Goal: Book appointment/travel/reservation

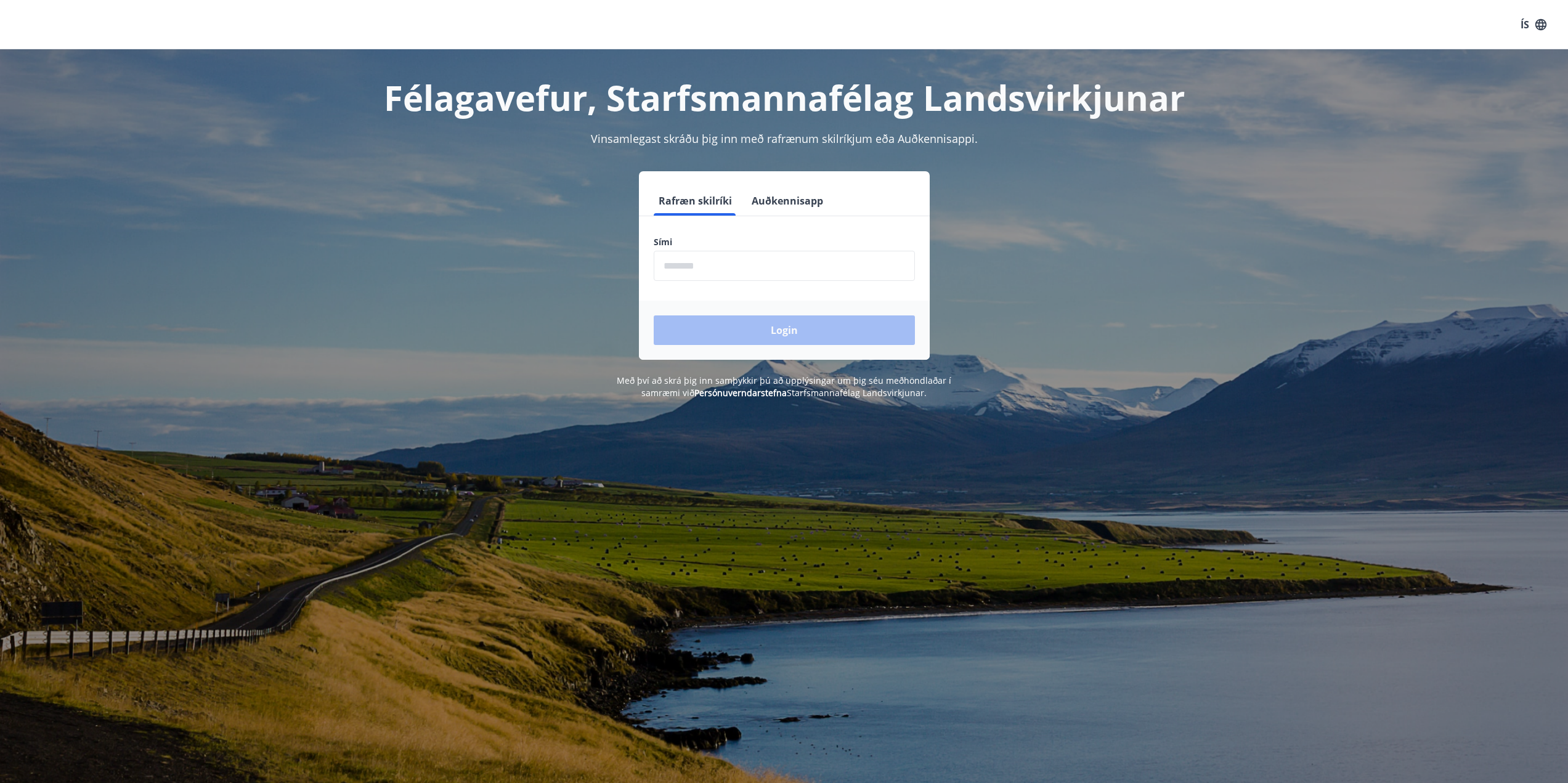
click at [736, 265] on input "phone" at bounding box center [784, 266] width 261 height 30
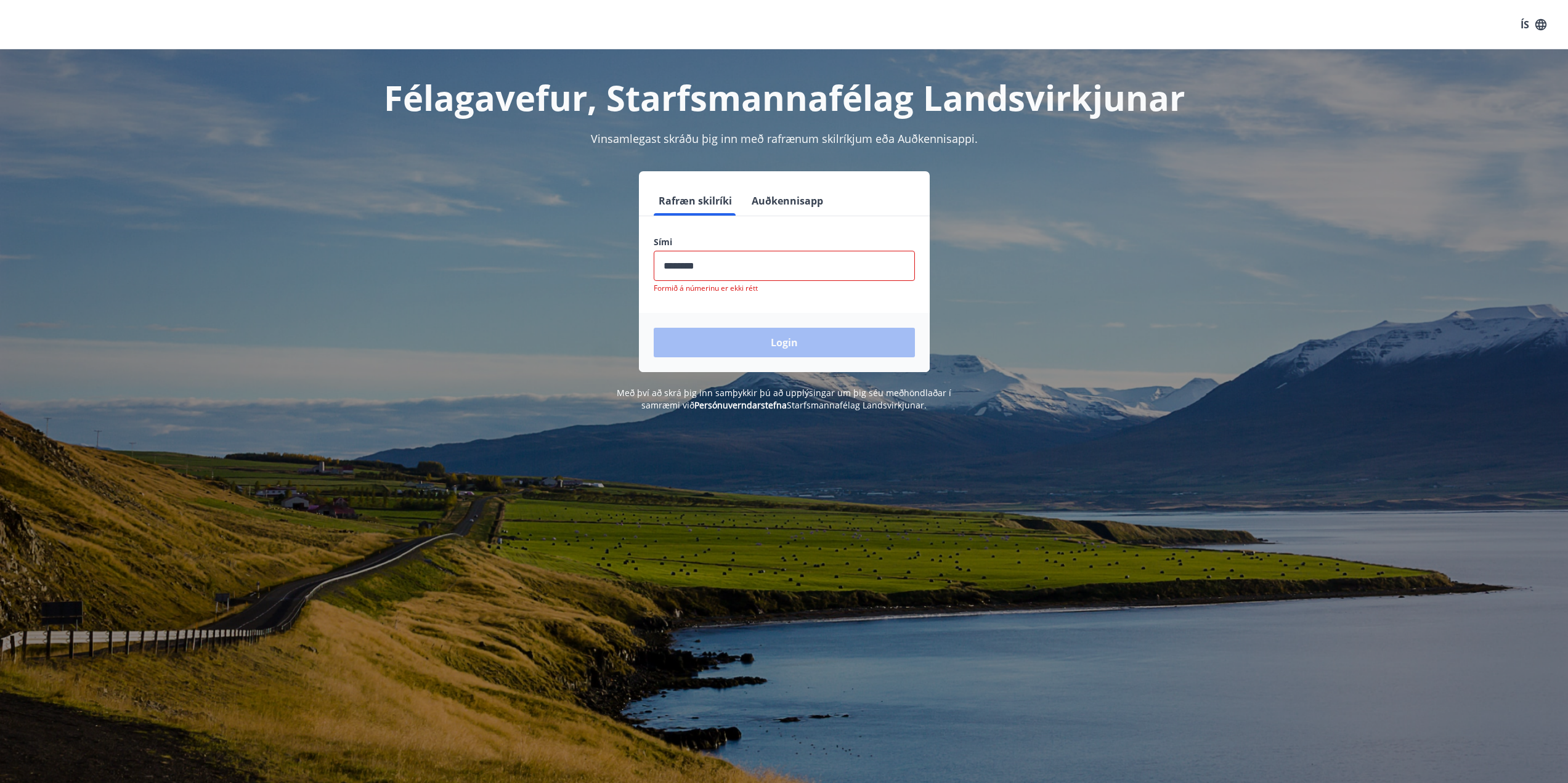
click at [739, 331] on div "Login" at bounding box center [784, 342] width 291 height 59
drag, startPoint x: 708, startPoint y: 265, endPoint x: 681, endPoint y: 262, distance: 27.2
click at [681, 262] on input "phone" at bounding box center [784, 266] width 261 height 30
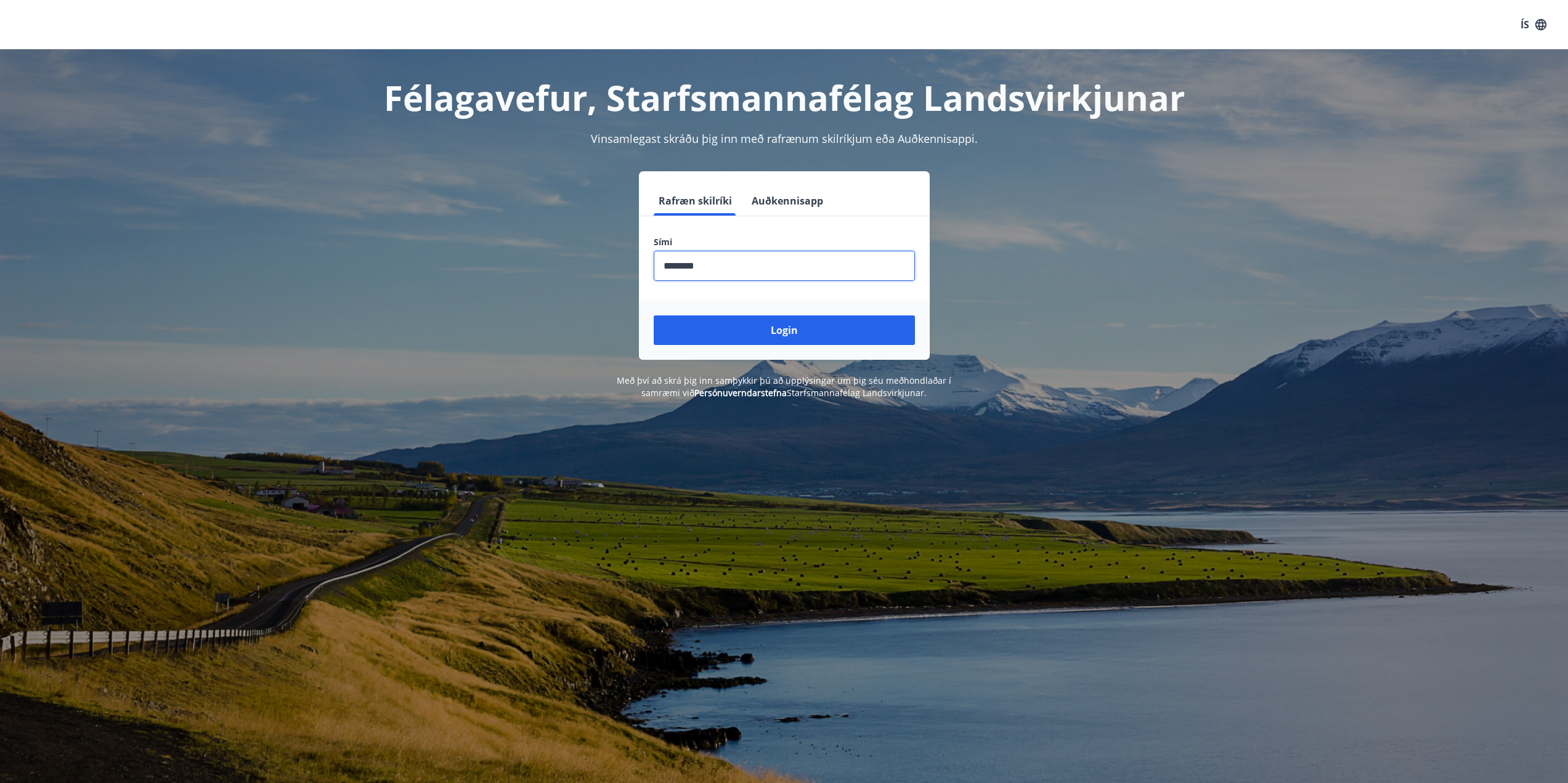
type input "********"
click at [654, 315] on button "Login" at bounding box center [784, 330] width 261 height 29
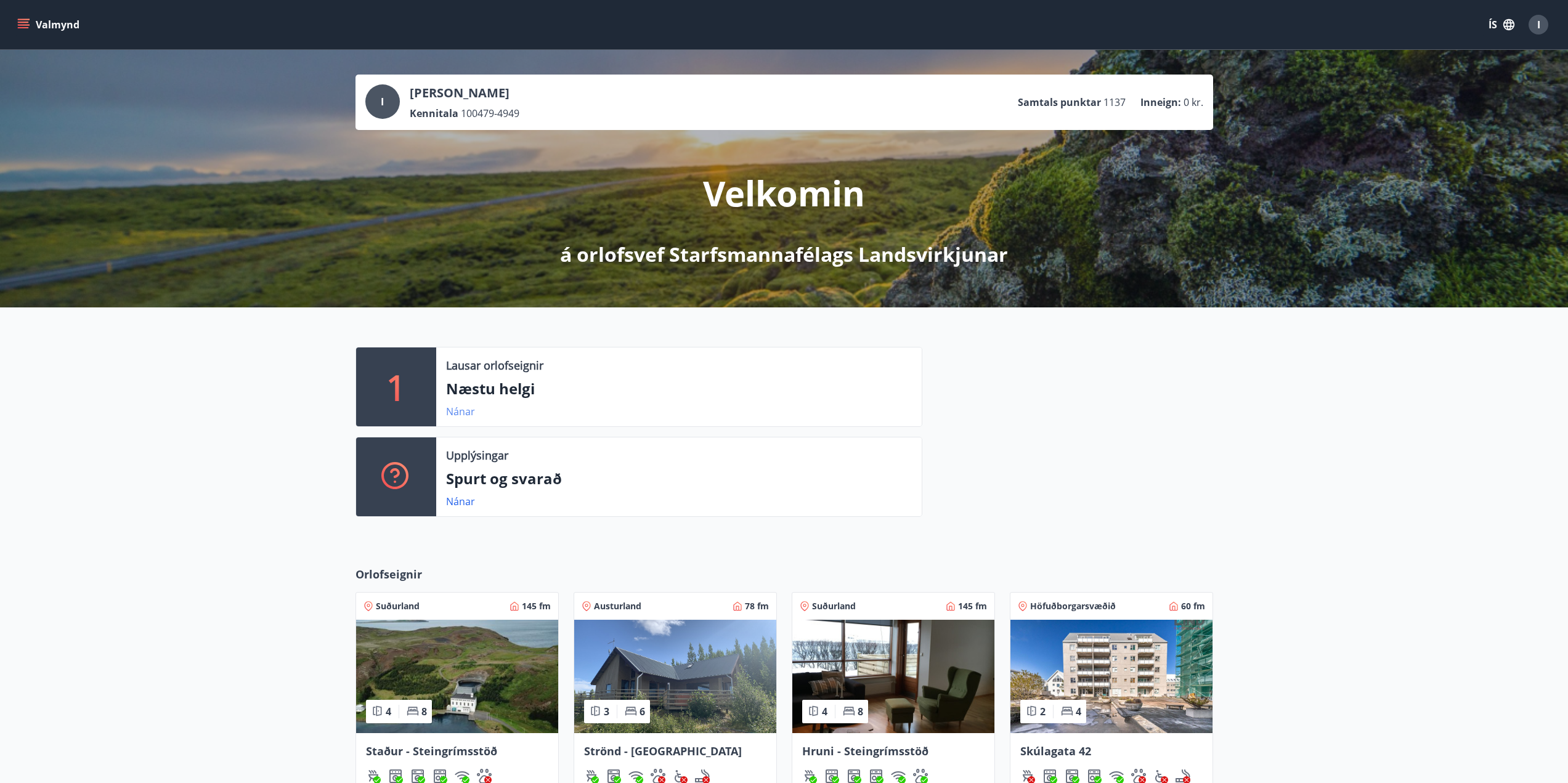
click at [456, 409] on link "Nánar" at bounding box center [460, 411] width 29 height 13
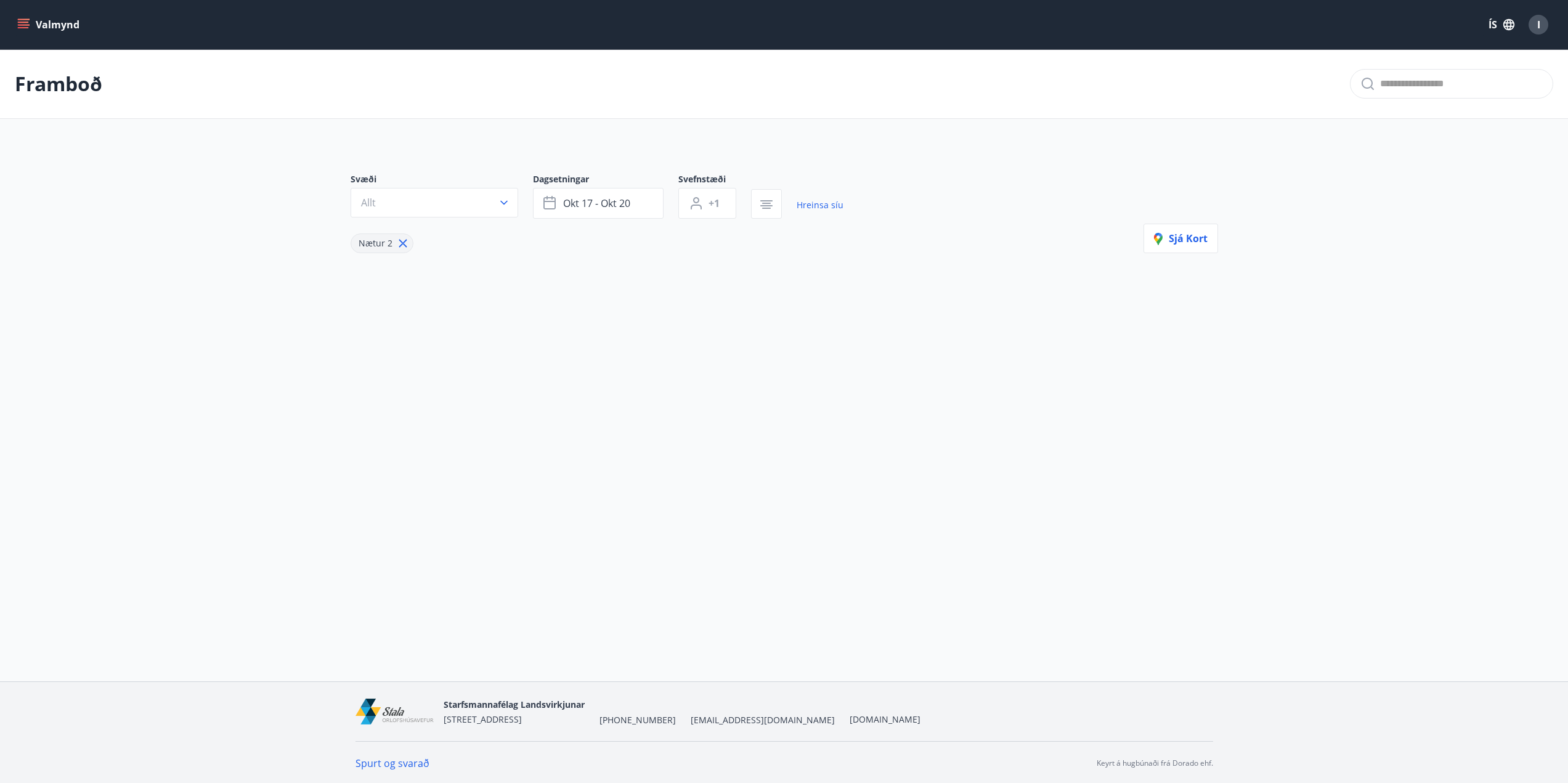
type input "*"
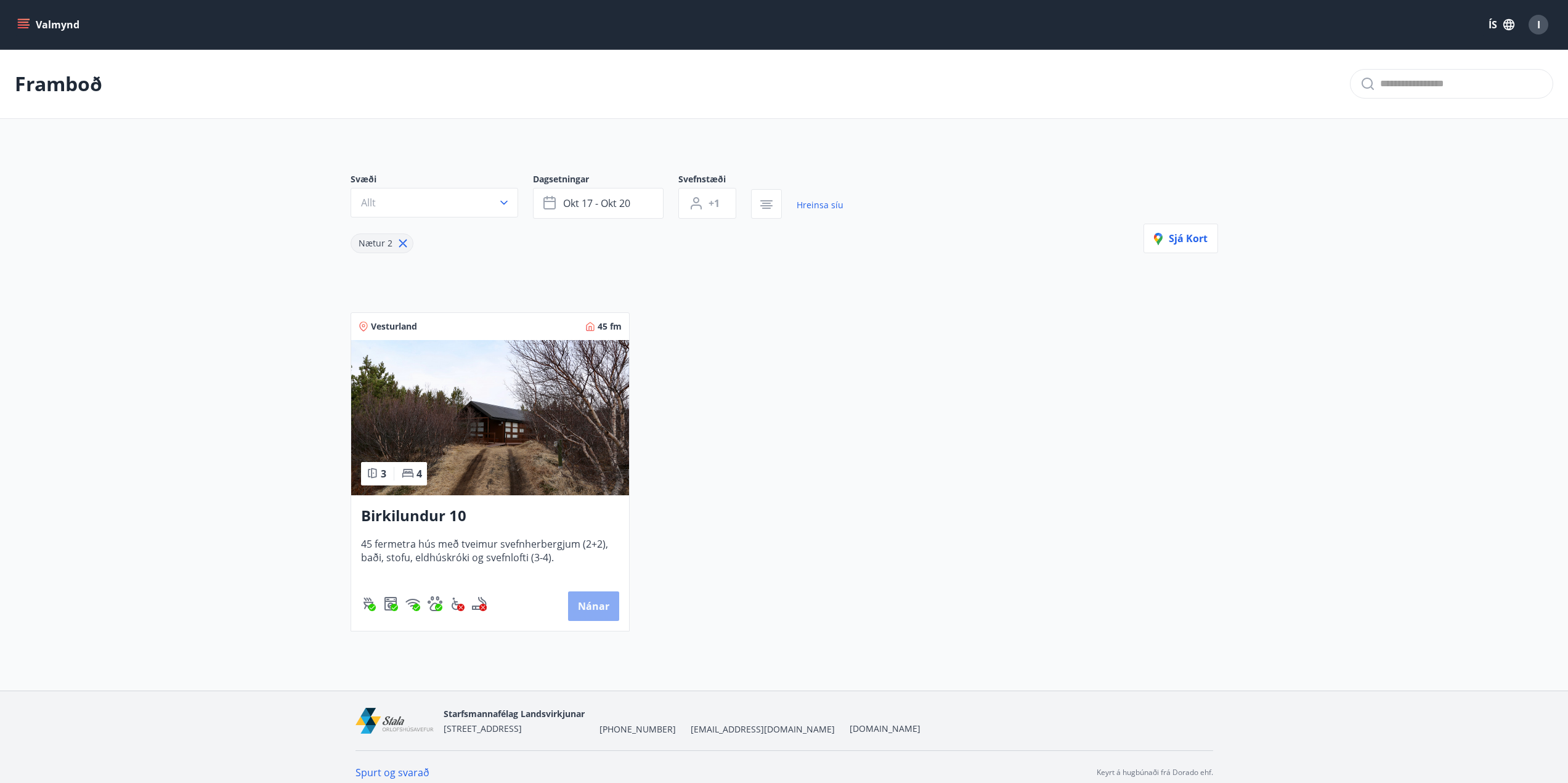
click at [587, 600] on button "Nánar" at bounding box center [593, 606] width 52 height 29
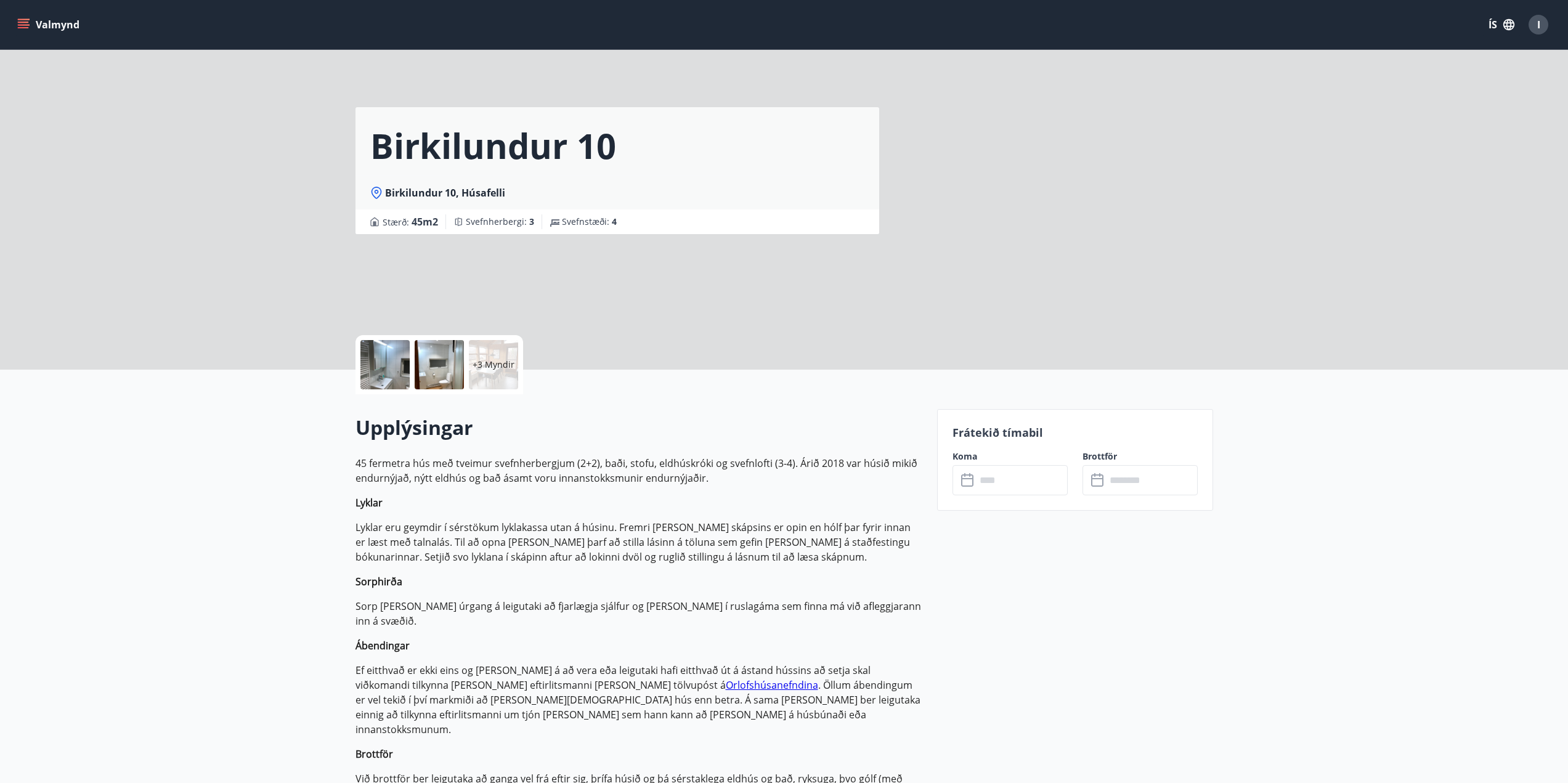
click at [995, 483] on input "text" at bounding box center [1022, 480] width 92 height 30
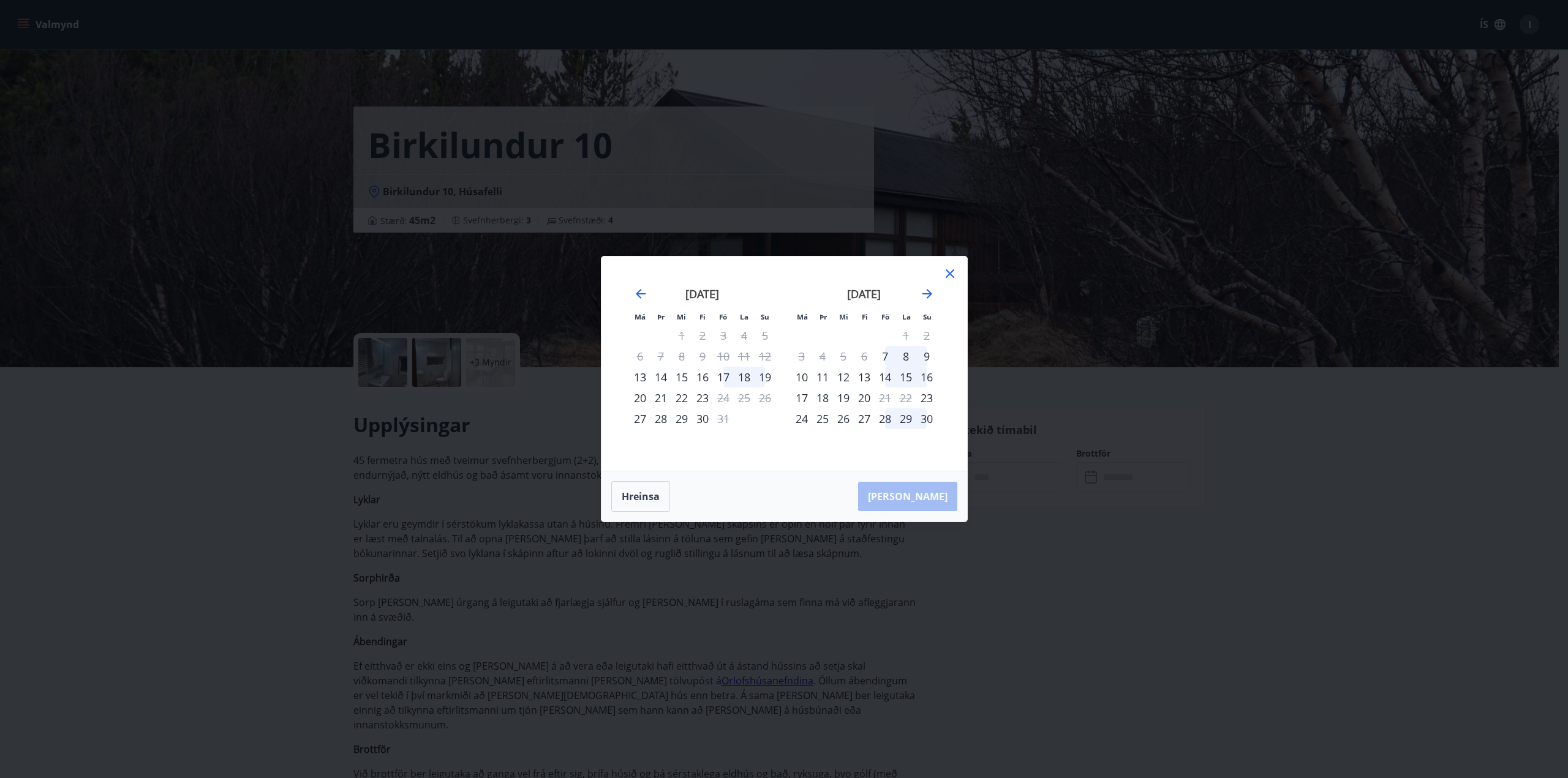
click at [947, 276] on icon at bounding box center [950, 273] width 15 height 15
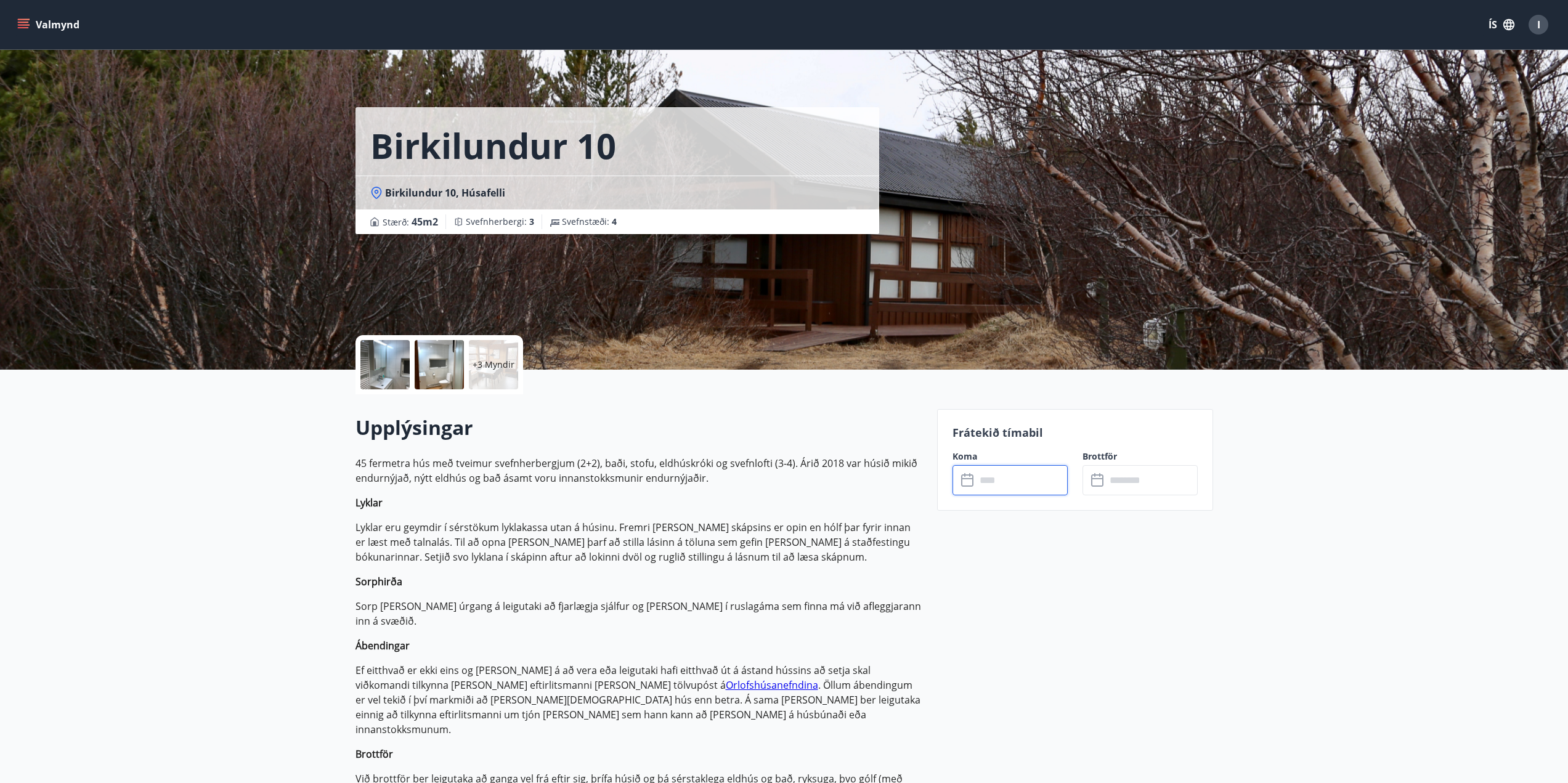
click at [25, 29] on icon "menu" at bounding box center [24, 28] width 11 height 2
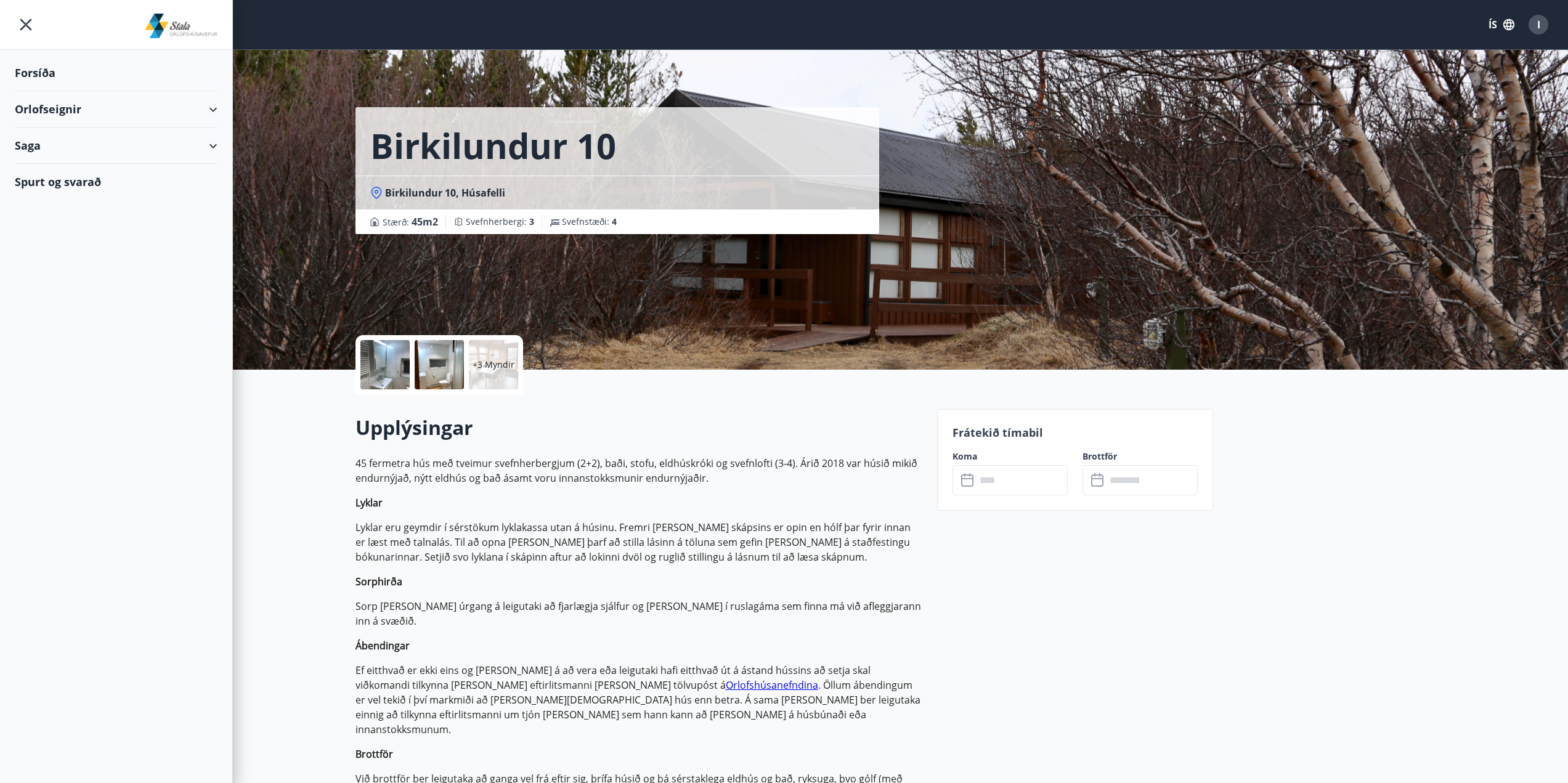
click at [40, 76] on div "Forsíða" at bounding box center [116, 73] width 203 height 36
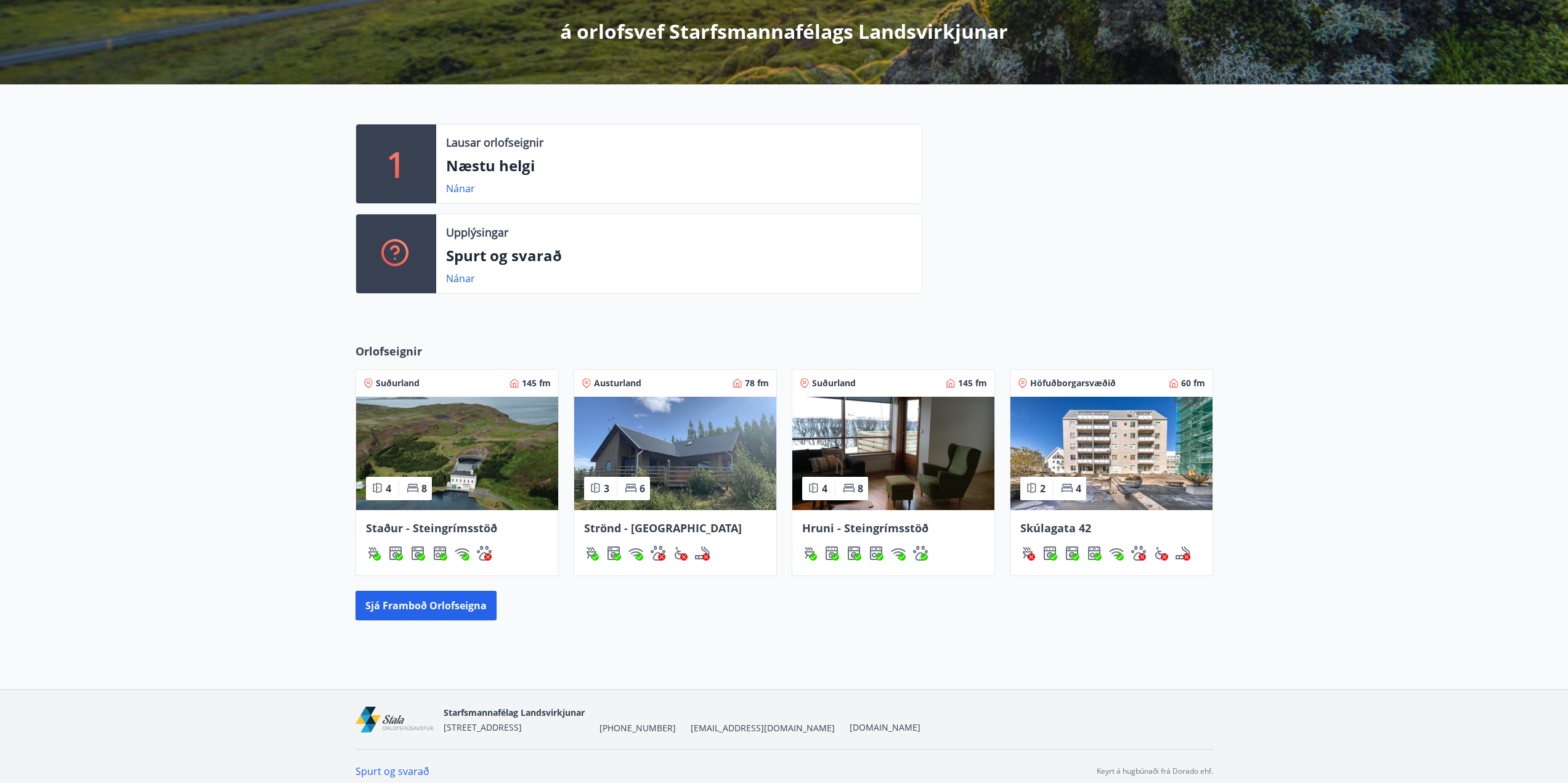
scroll to position [233, 0]
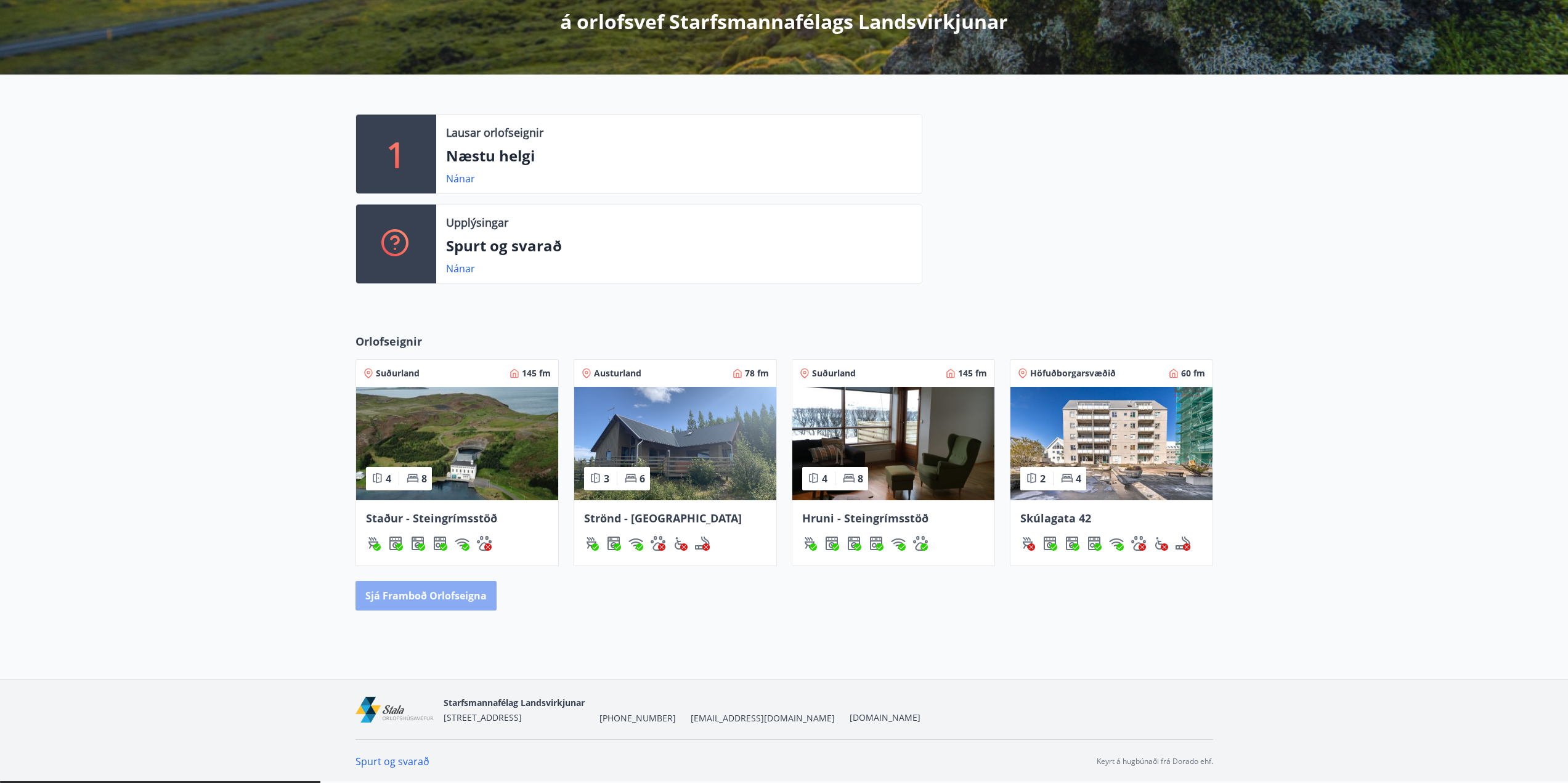
click at [451, 600] on button "Sjá framboð orlofseigna" at bounding box center [426, 595] width 141 height 29
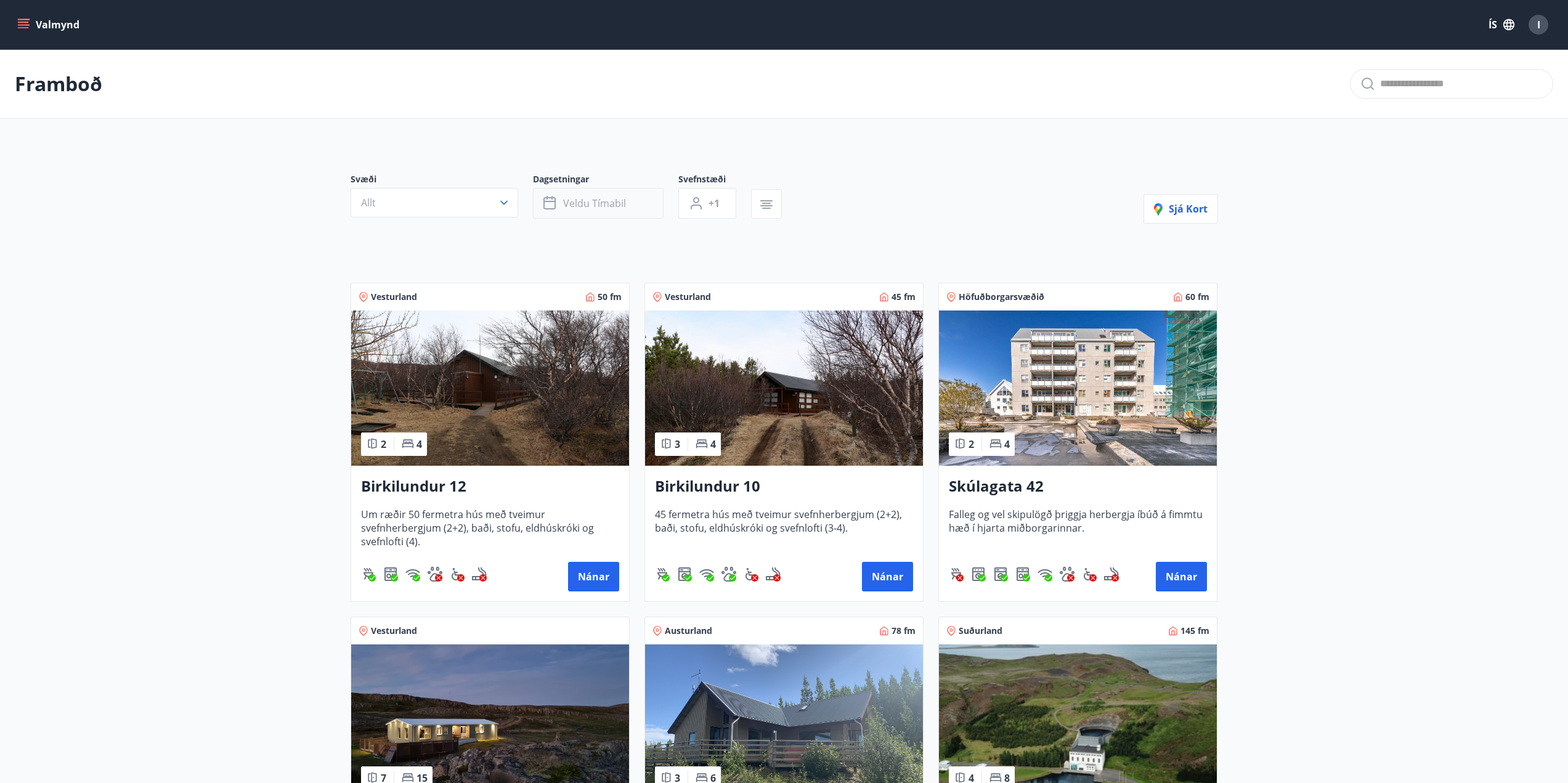
click at [629, 211] on button "Veldu tímabil" at bounding box center [598, 203] width 131 height 31
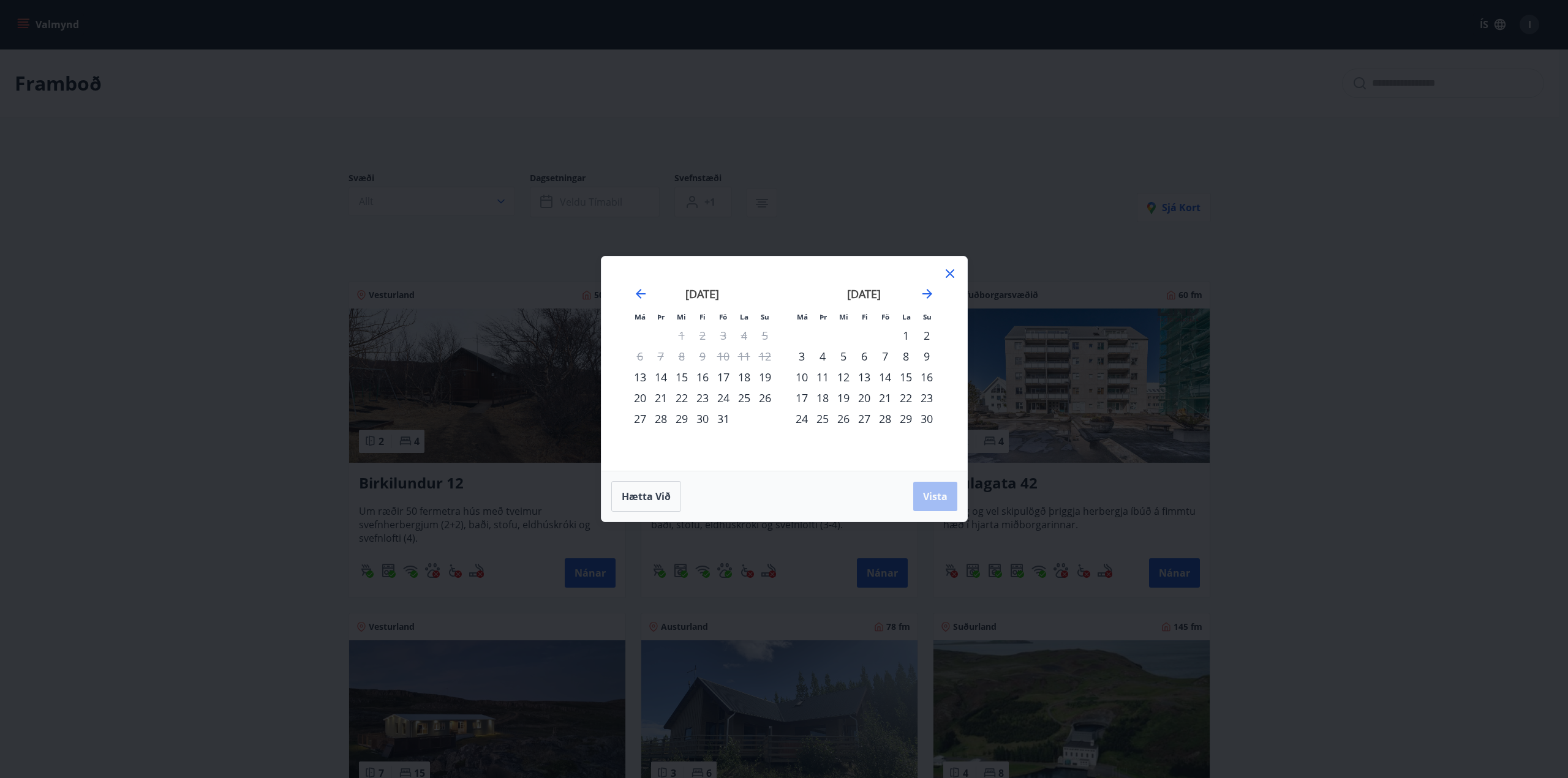
click at [699, 398] on div "23" at bounding box center [702, 398] width 20 height 20
click at [770, 398] on div "26" at bounding box center [765, 398] width 20 height 20
click at [933, 497] on span "Vista" at bounding box center [935, 496] width 24 height 13
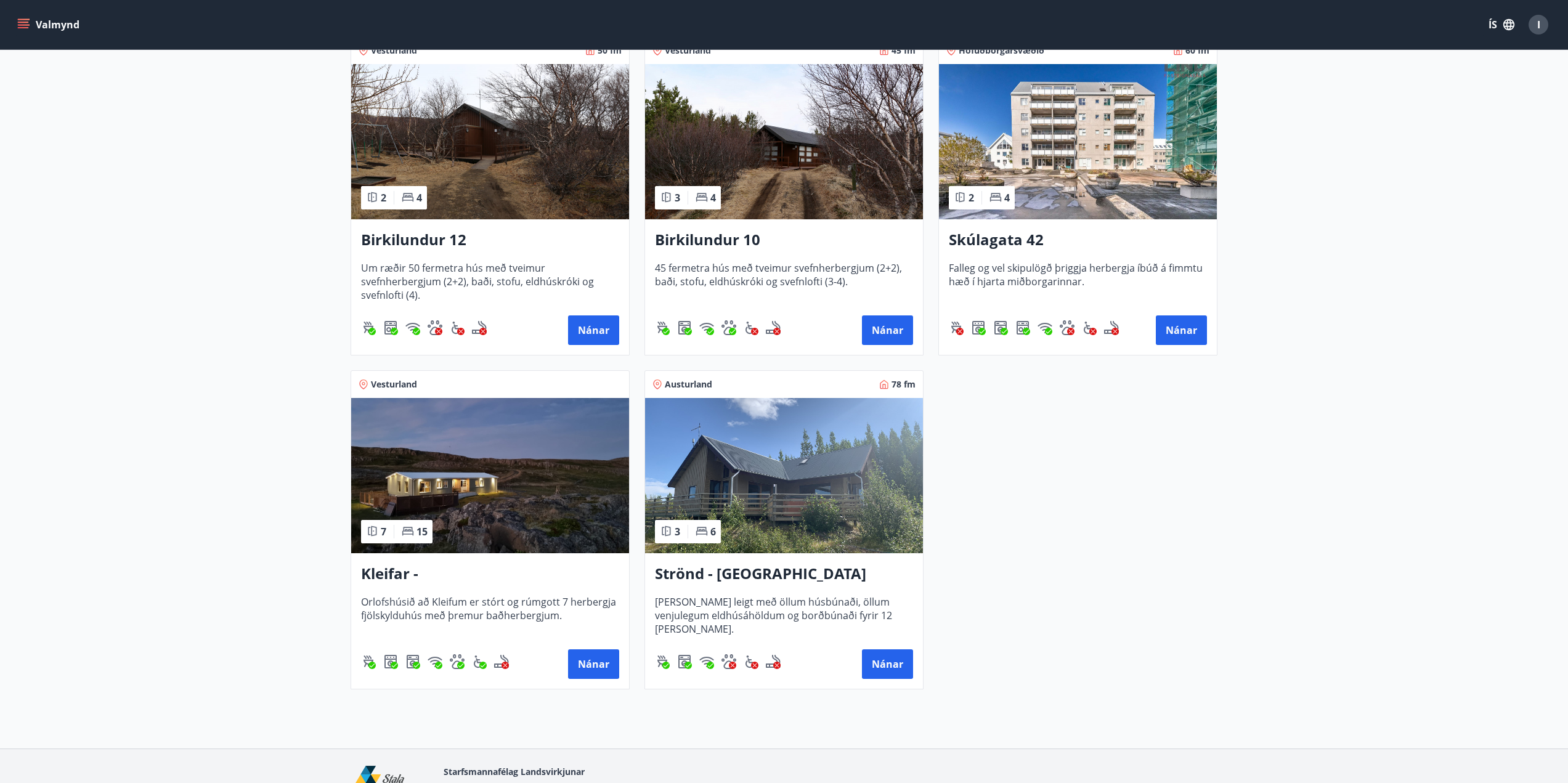
scroll to position [185, 0]
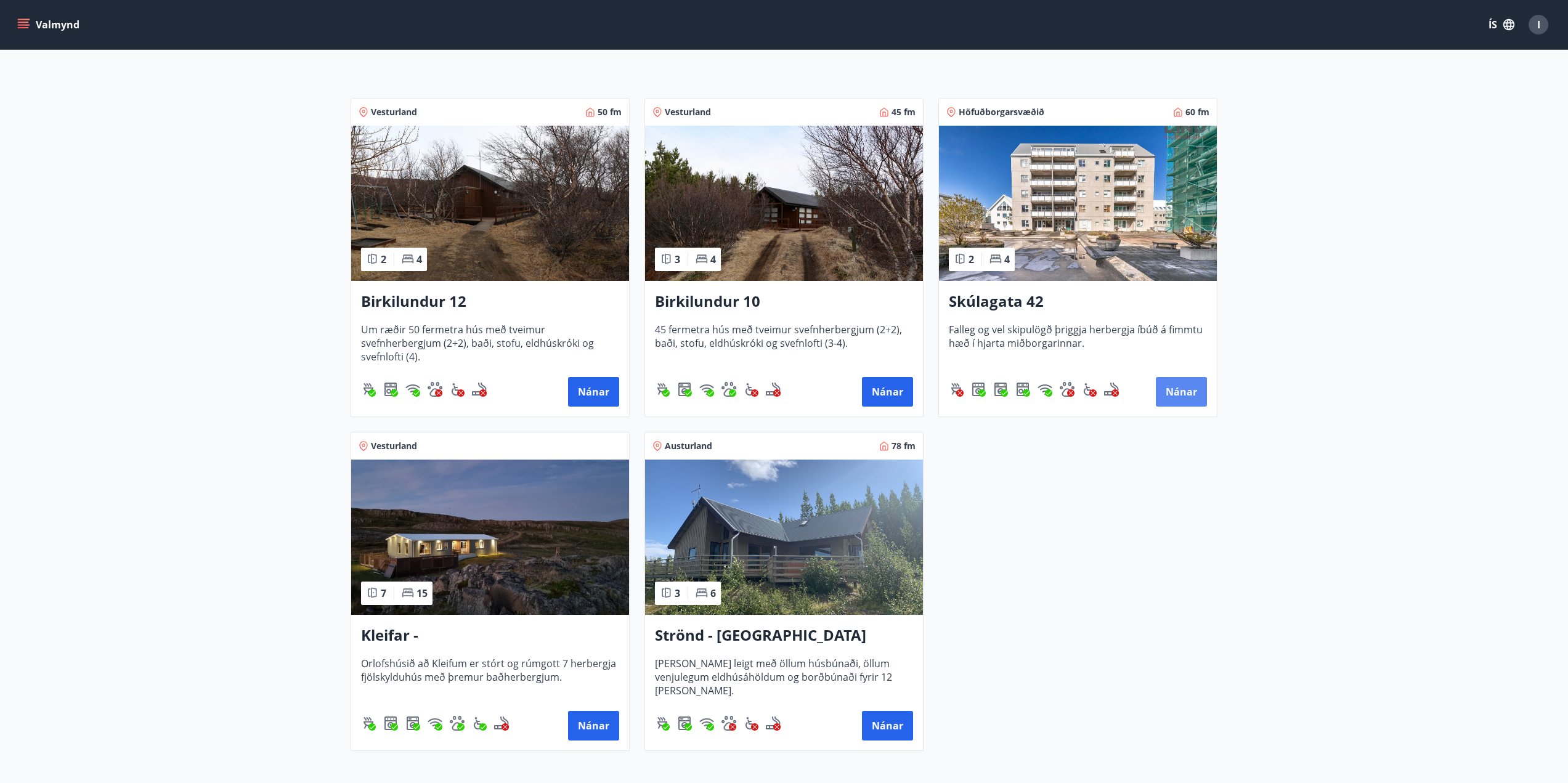
click at [1196, 385] on button "Nánar" at bounding box center [1181, 392] width 52 height 29
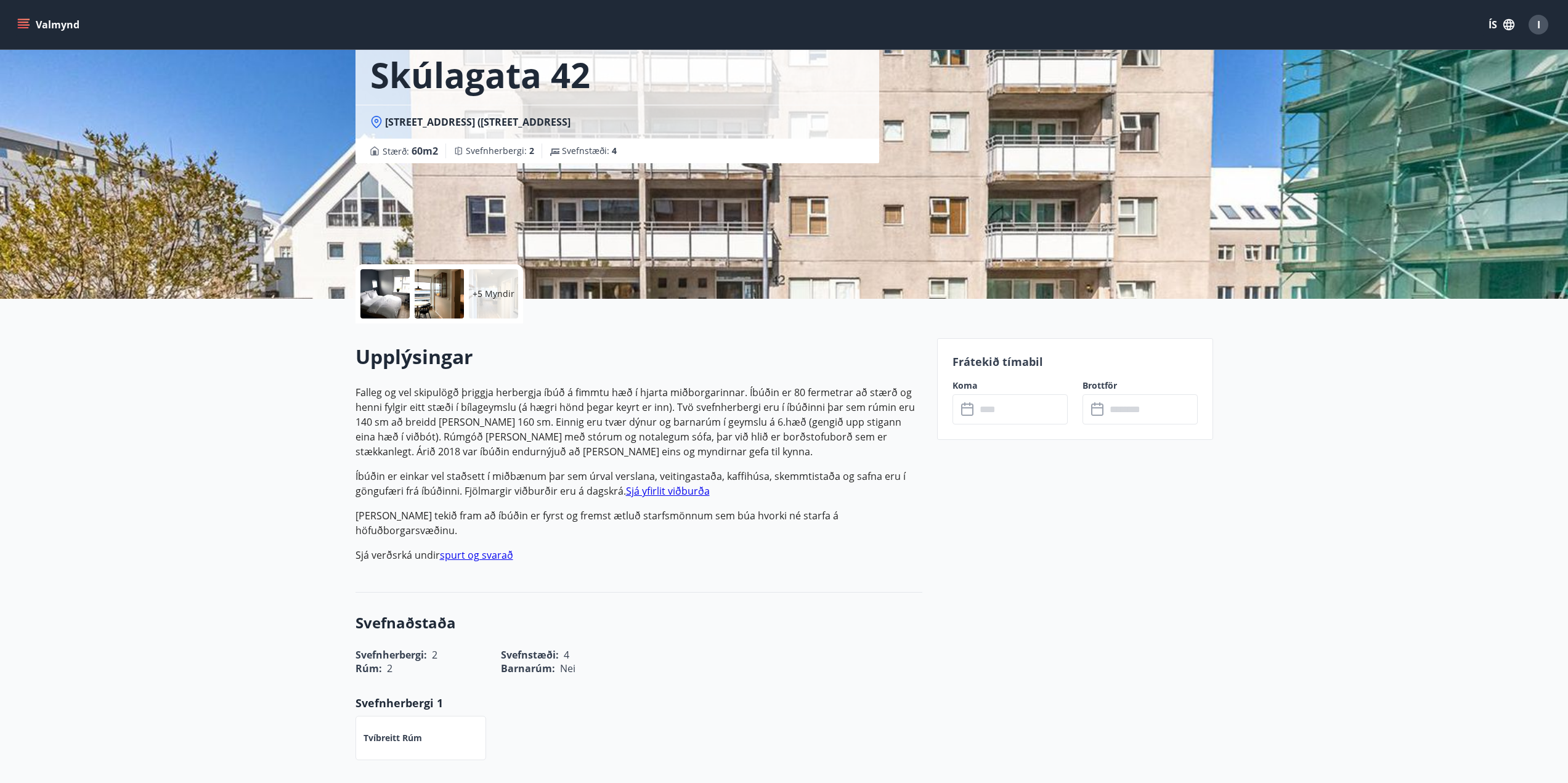
scroll to position [185, 0]
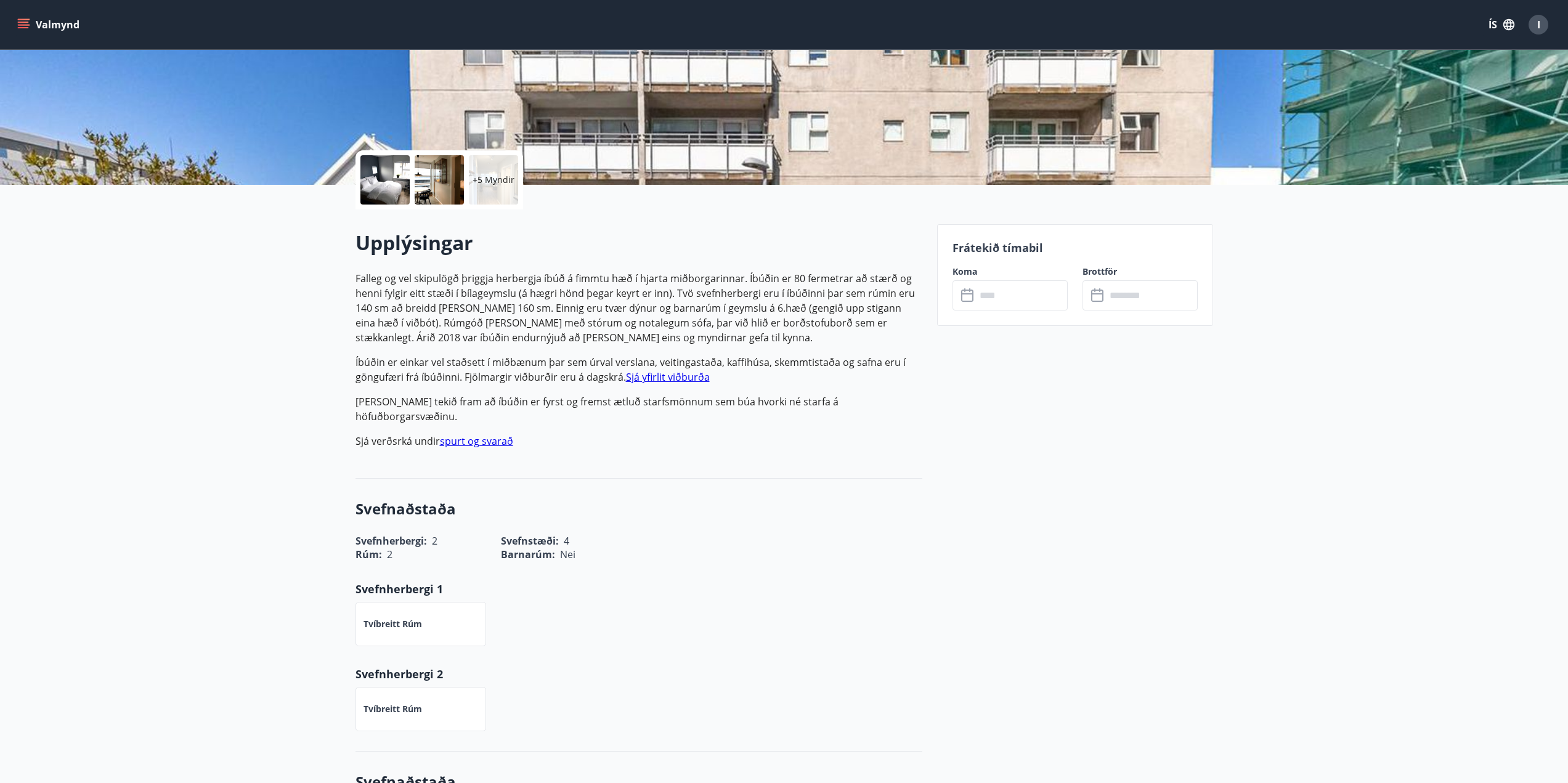
click at [1007, 300] on input "text" at bounding box center [1022, 296] width 92 height 30
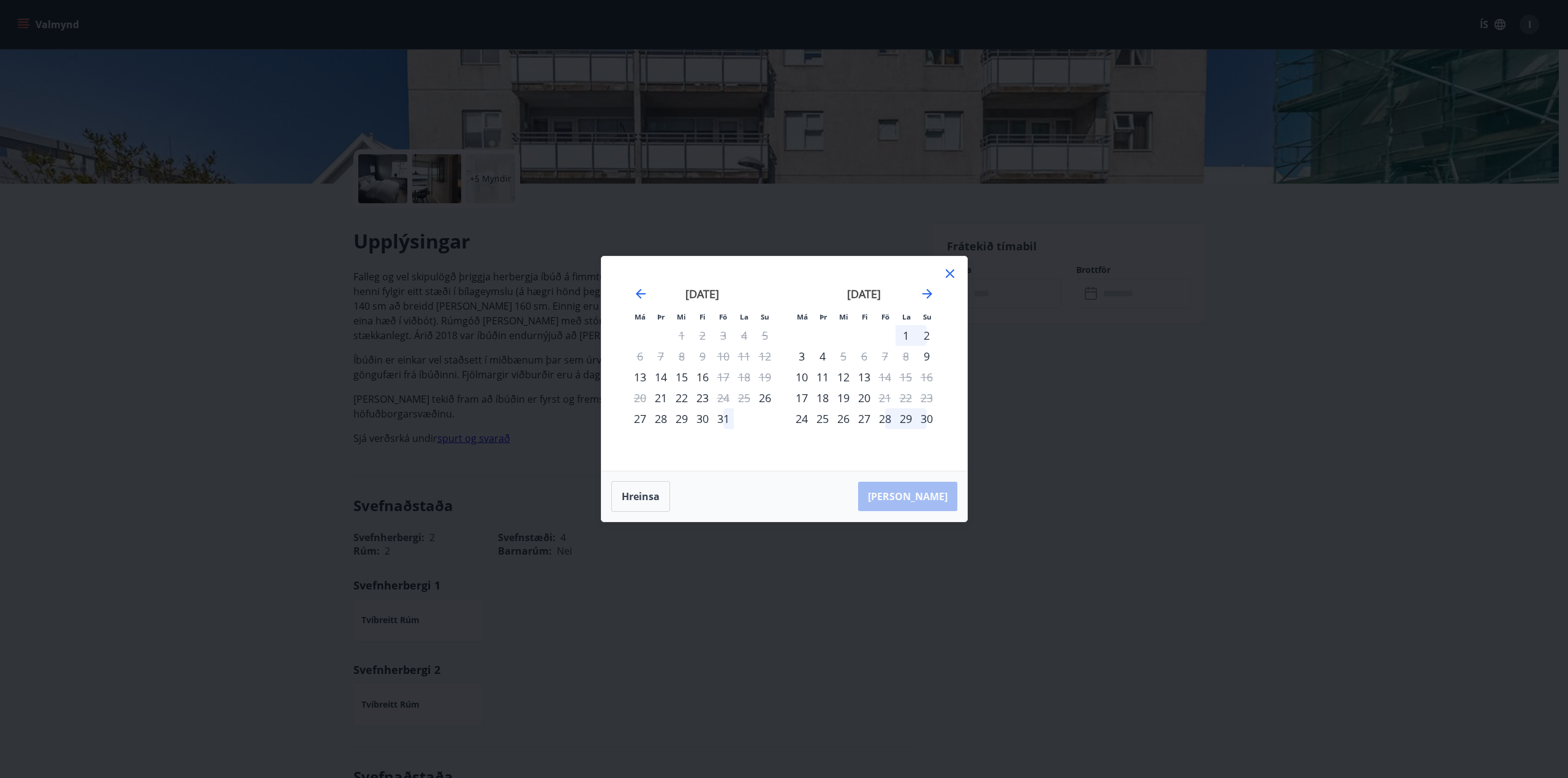
click at [950, 276] on icon at bounding box center [950, 273] width 15 height 15
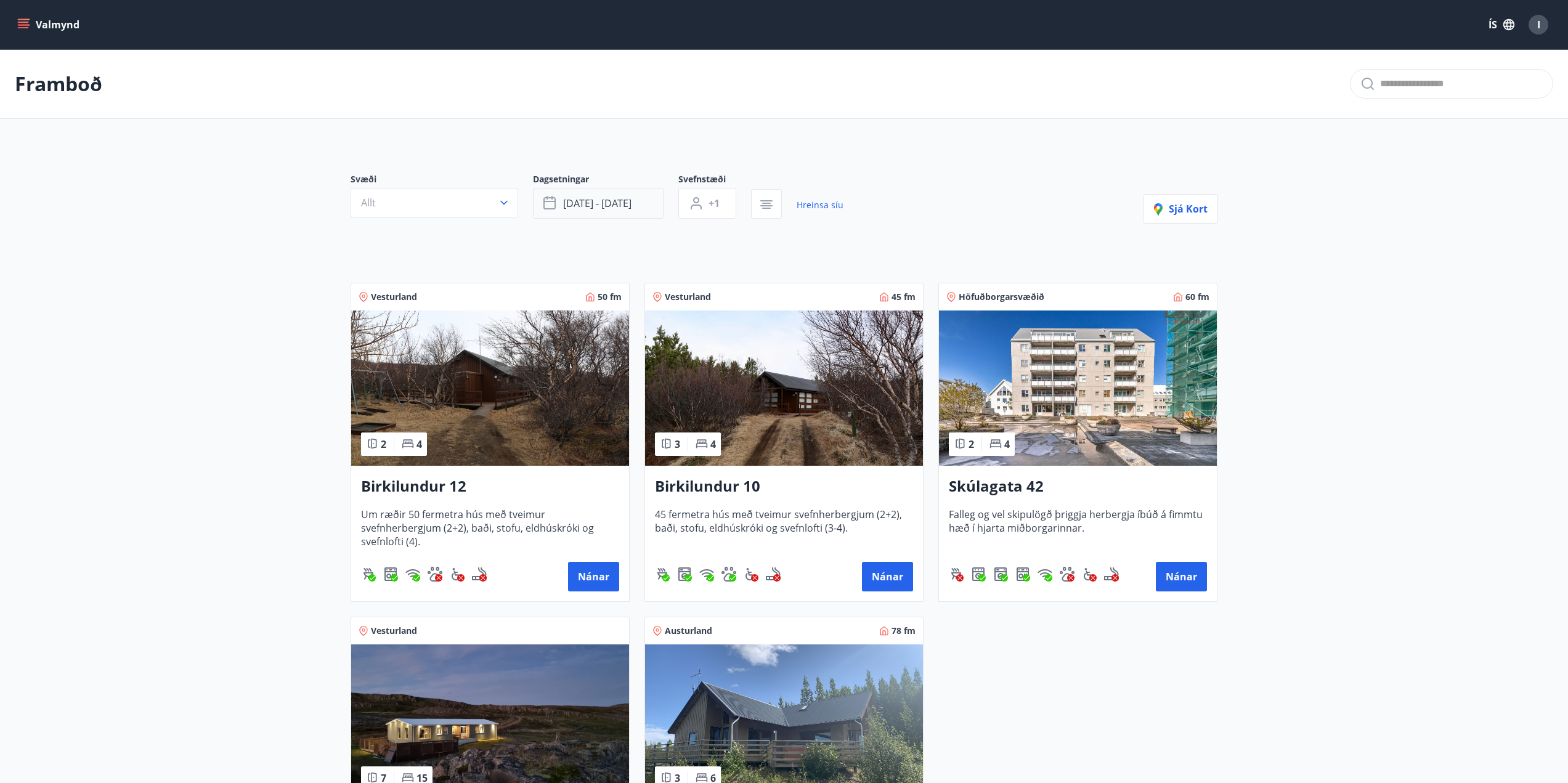
click at [569, 209] on span "okt 23 - okt 26" at bounding box center [597, 203] width 68 height 13
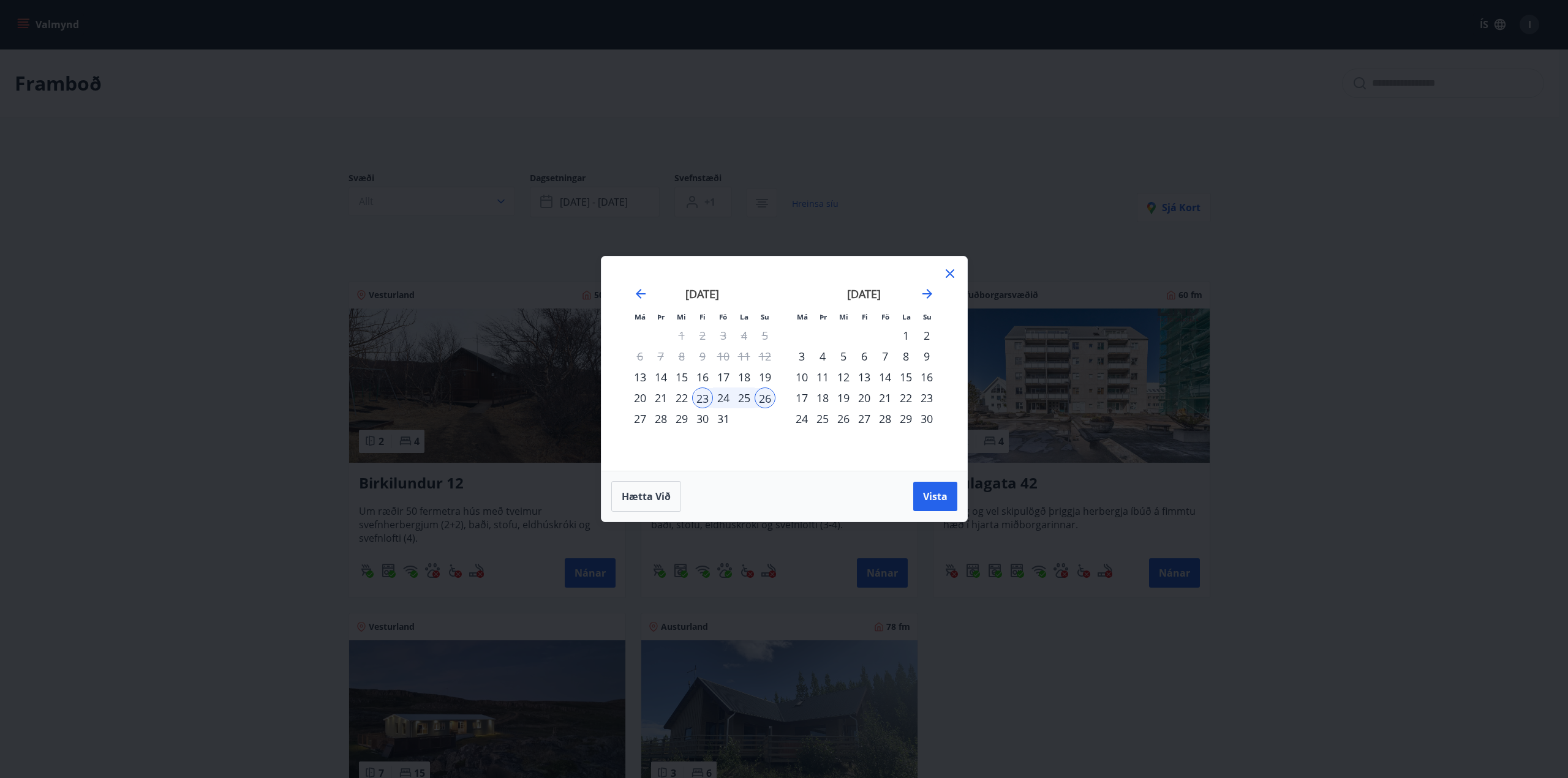
click at [947, 274] on icon at bounding box center [950, 273] width 15 height 15
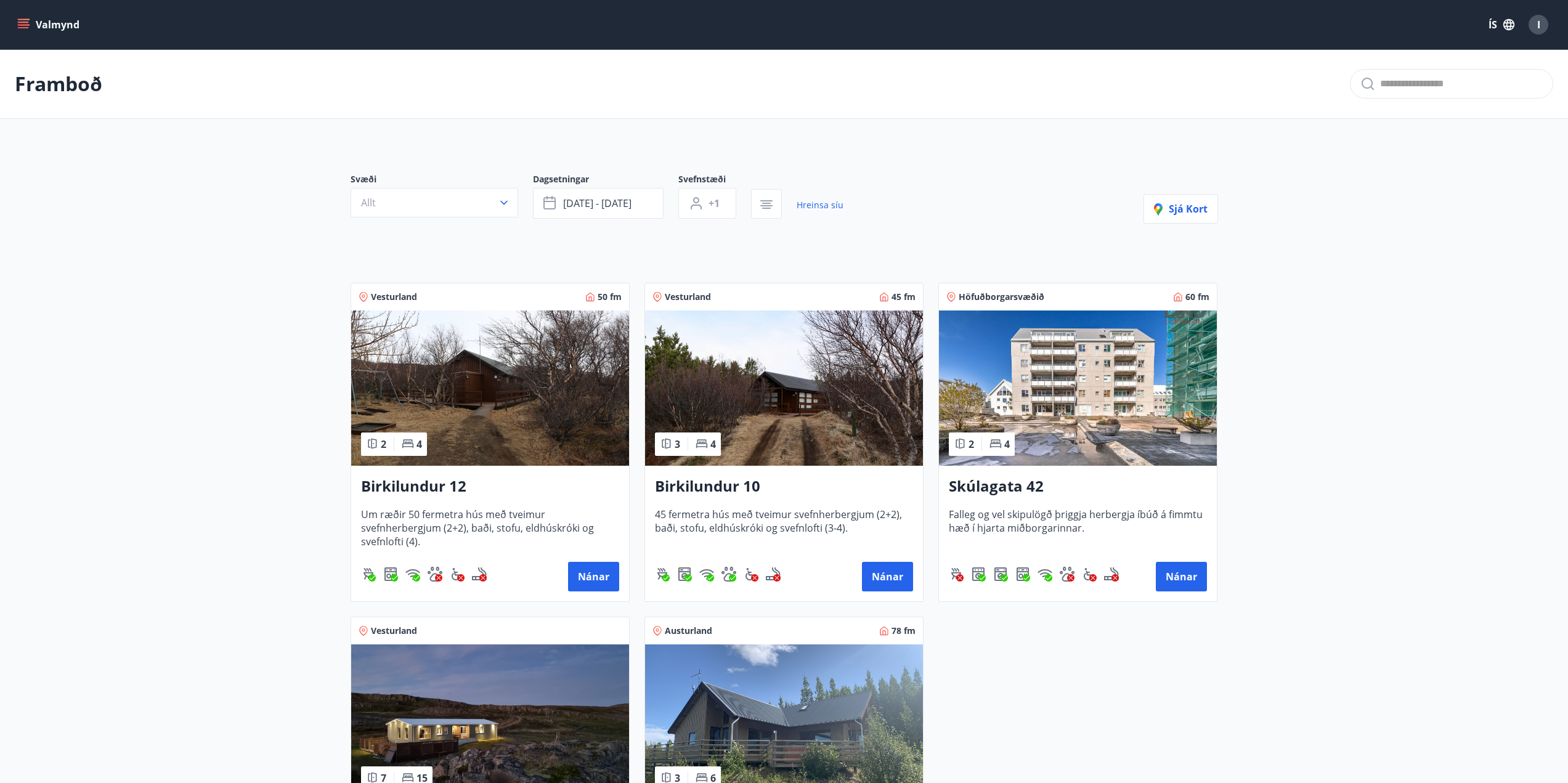
click at [734, 491] on h3 "Birkilundur 10" at bounding box center [784, 487] width 258 height 22
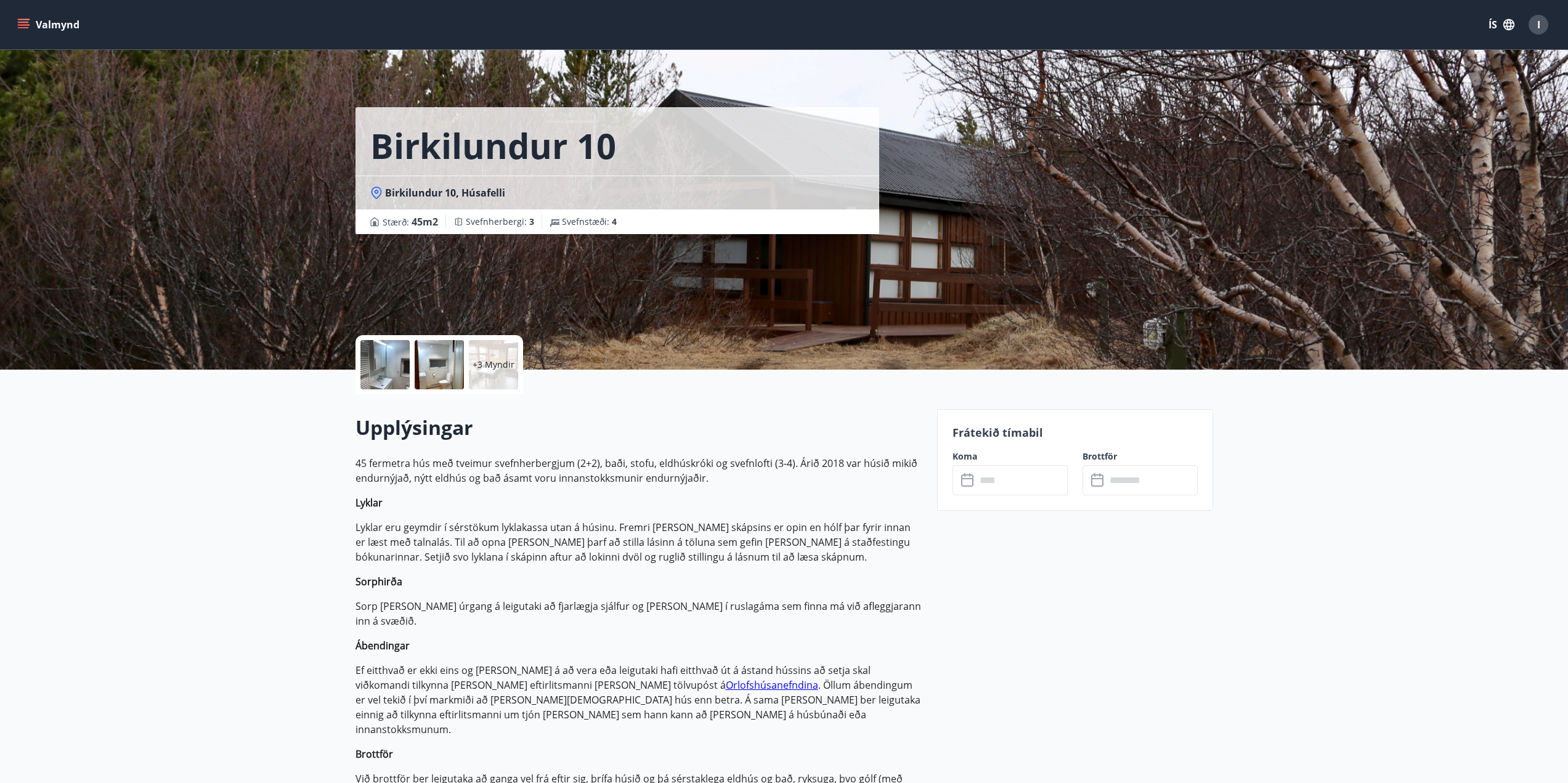
click at [1014, 481] on input "text" at bounding box center [1022, 480] width 92 height 30
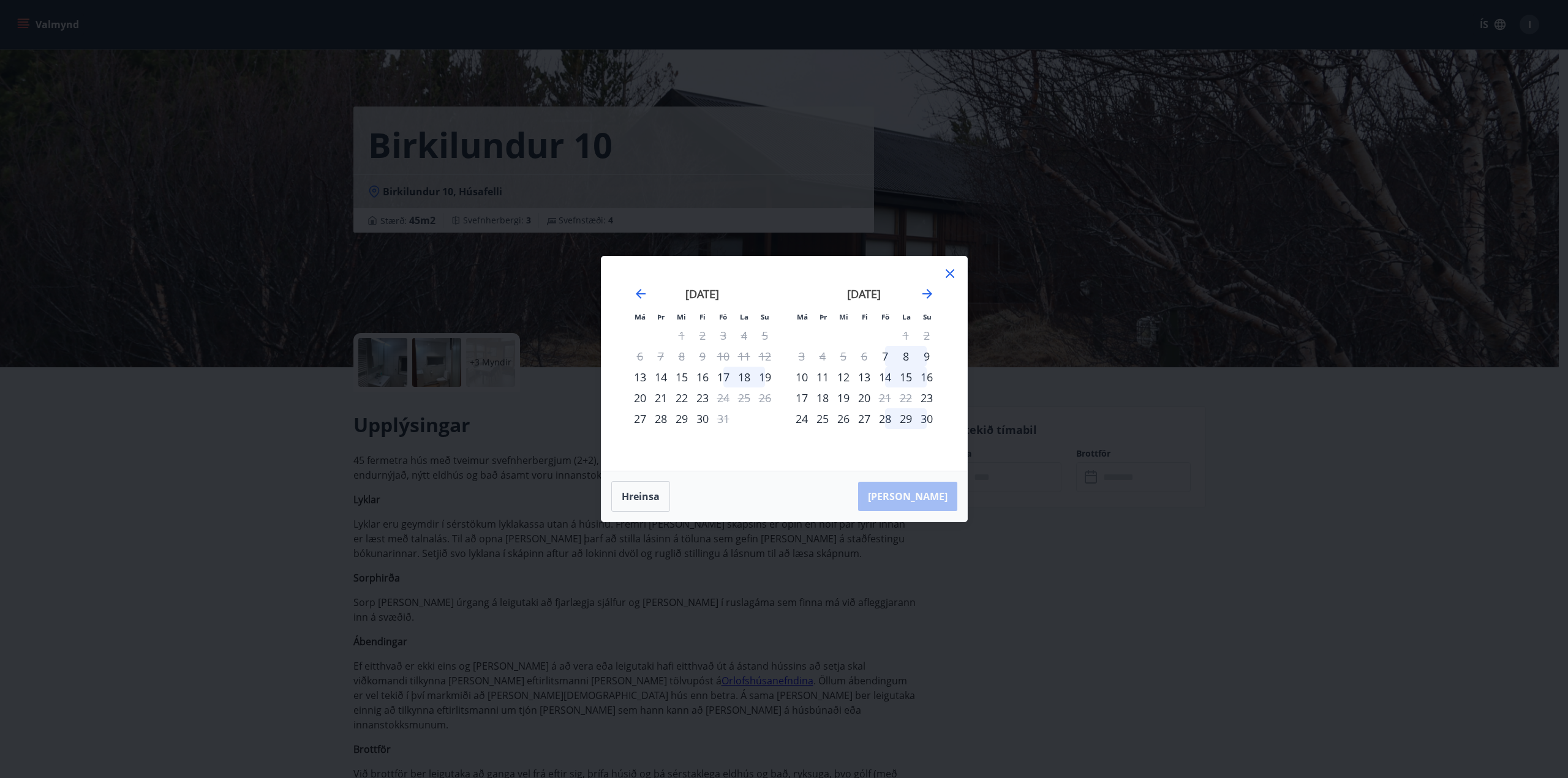
click at [949, 276] on icon at bounding box center [950, 273] width 15 height 15
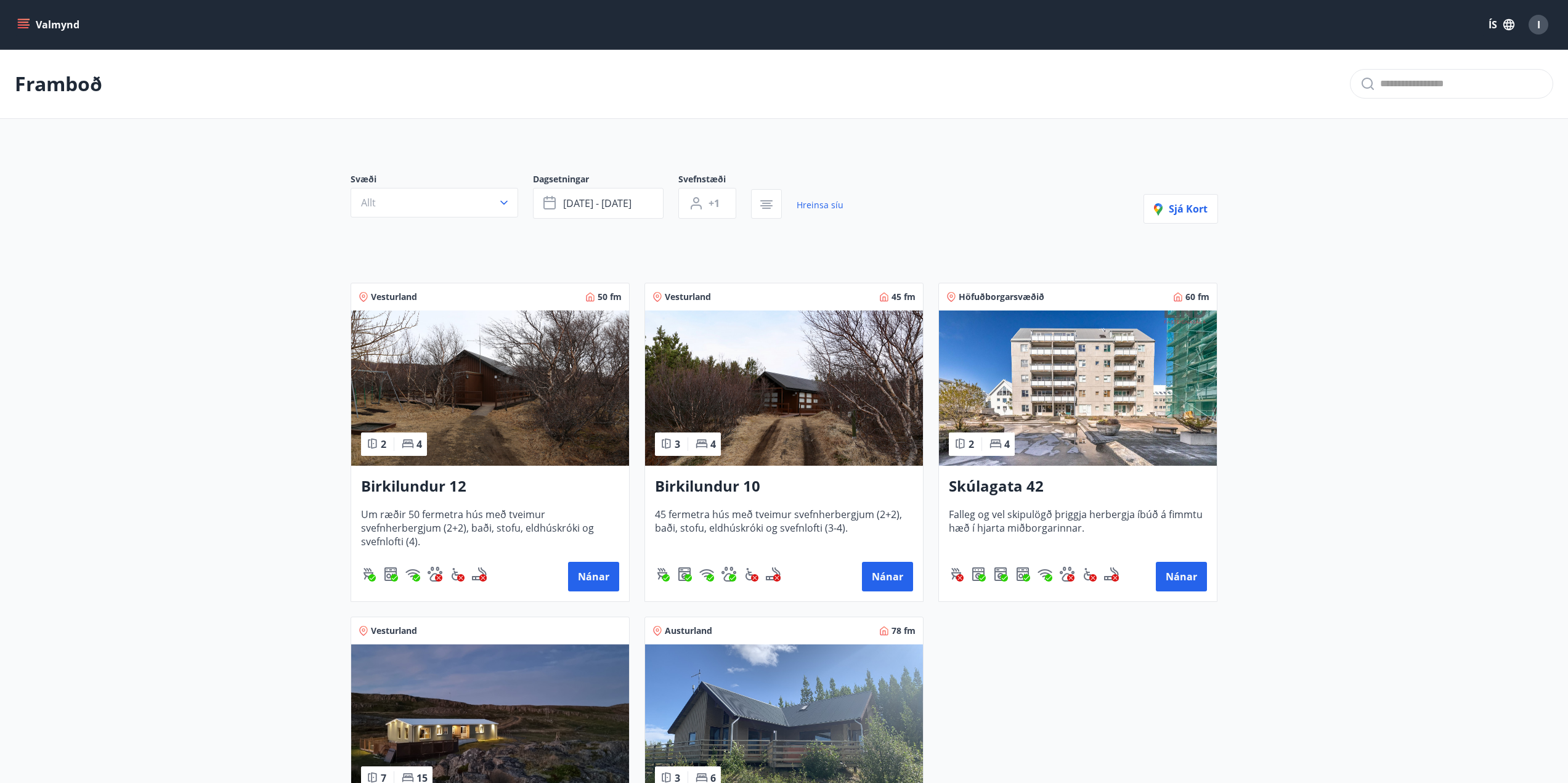
click at [417, 394] on img at bounding box center [490, 388] width 278 height 155
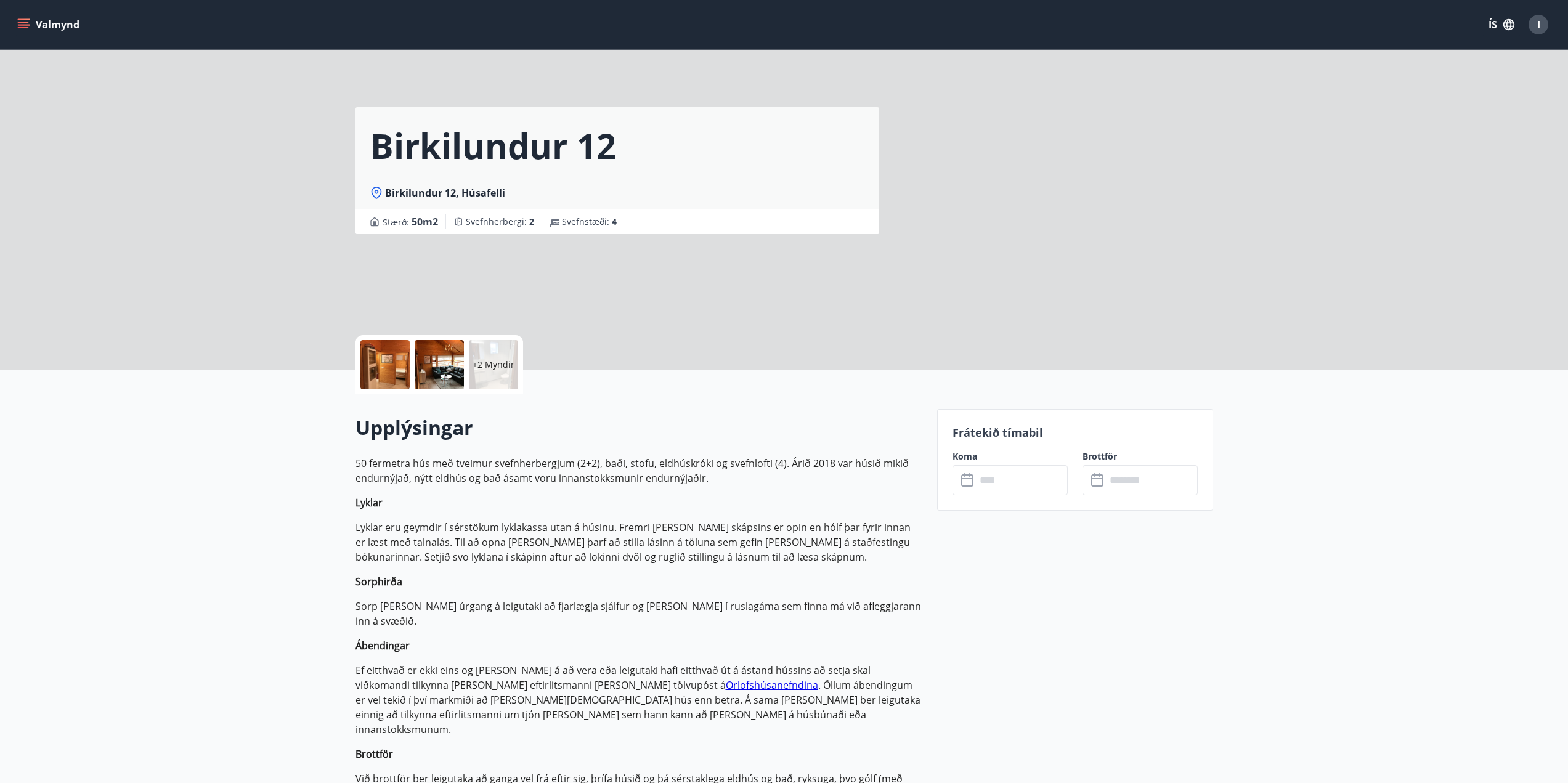
click at [1017, 483] on input "text" at bounding box center [1022, 480] width 92 height 30
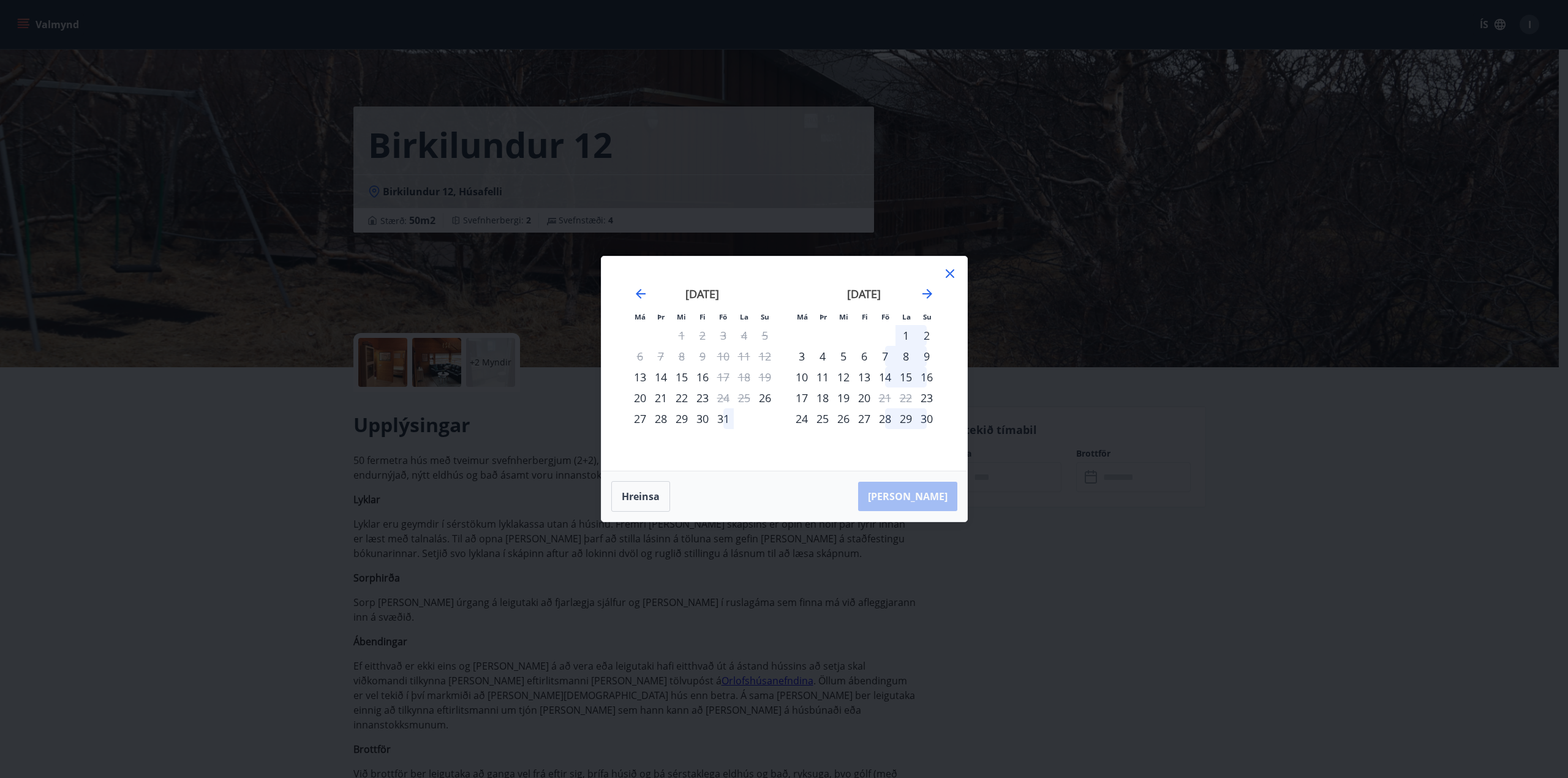
click at [951, 274] on icon at bounding box center [950, 273] width 15 height 15
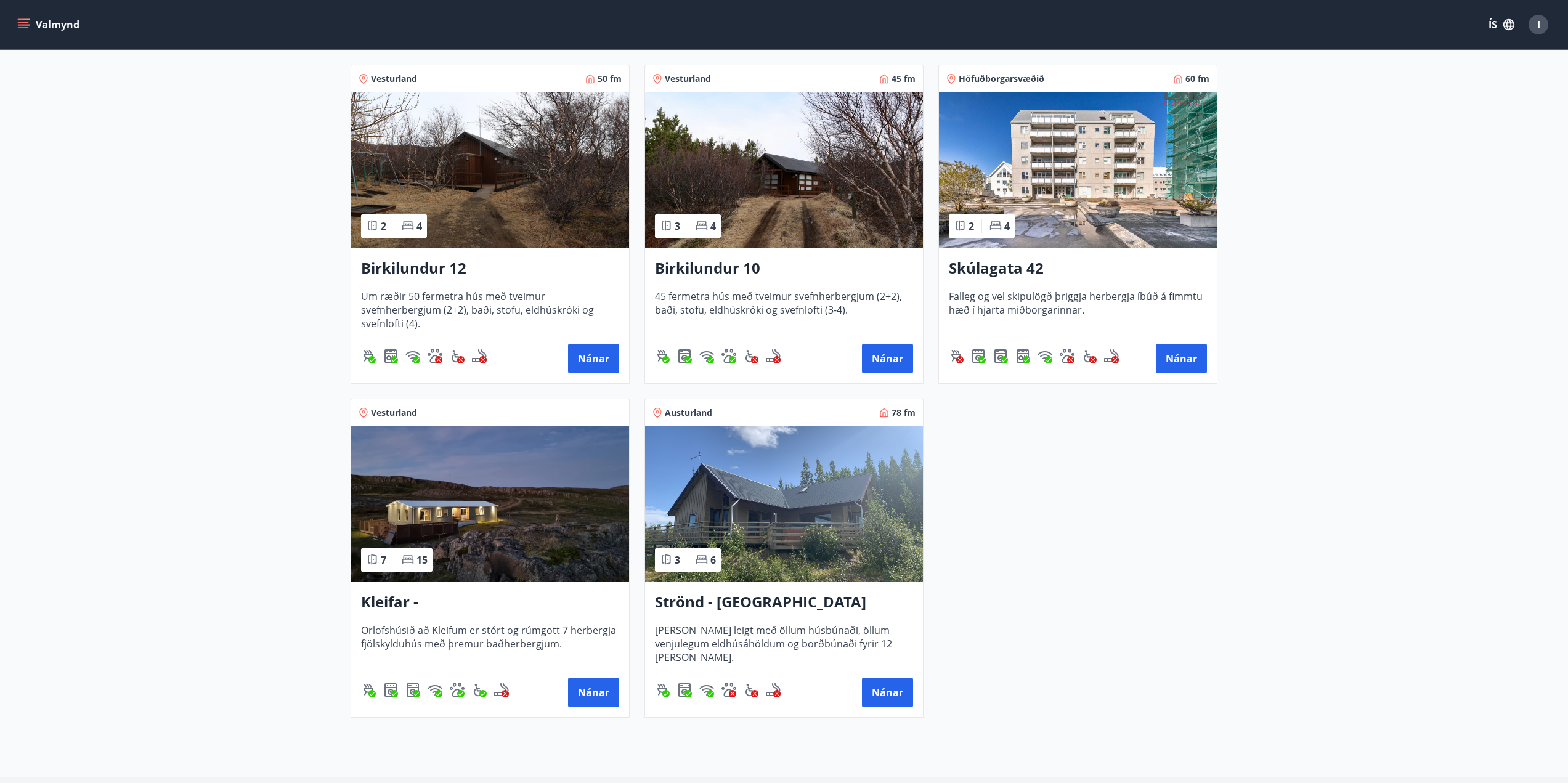
scroll to position [315, 0]
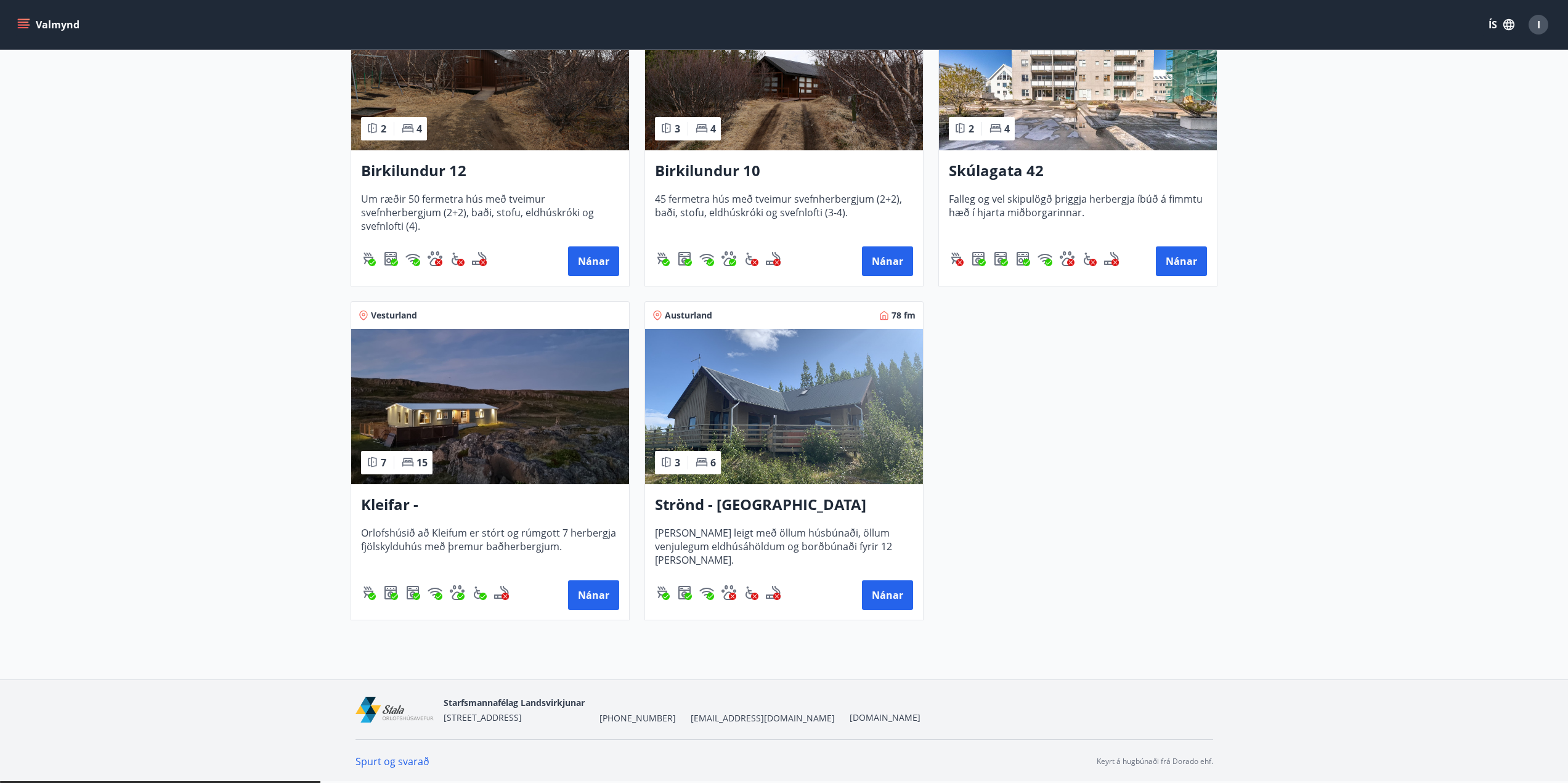
click at [517, 416] on img at bounding box center [490, 407] width 278 height 155
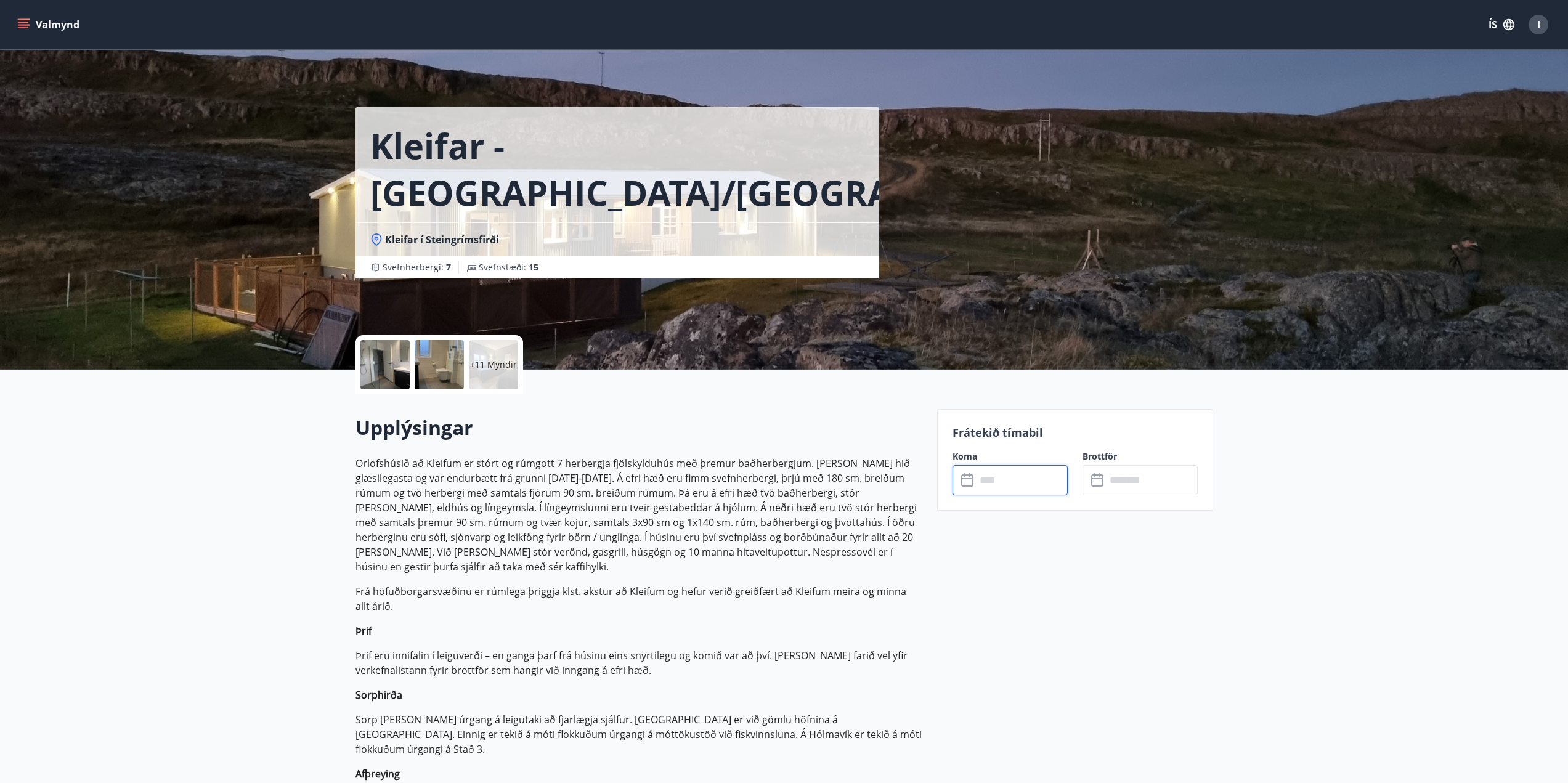
click at [1017, 482] on input "text" at bounding box center [1022, 480] width 92 height 30
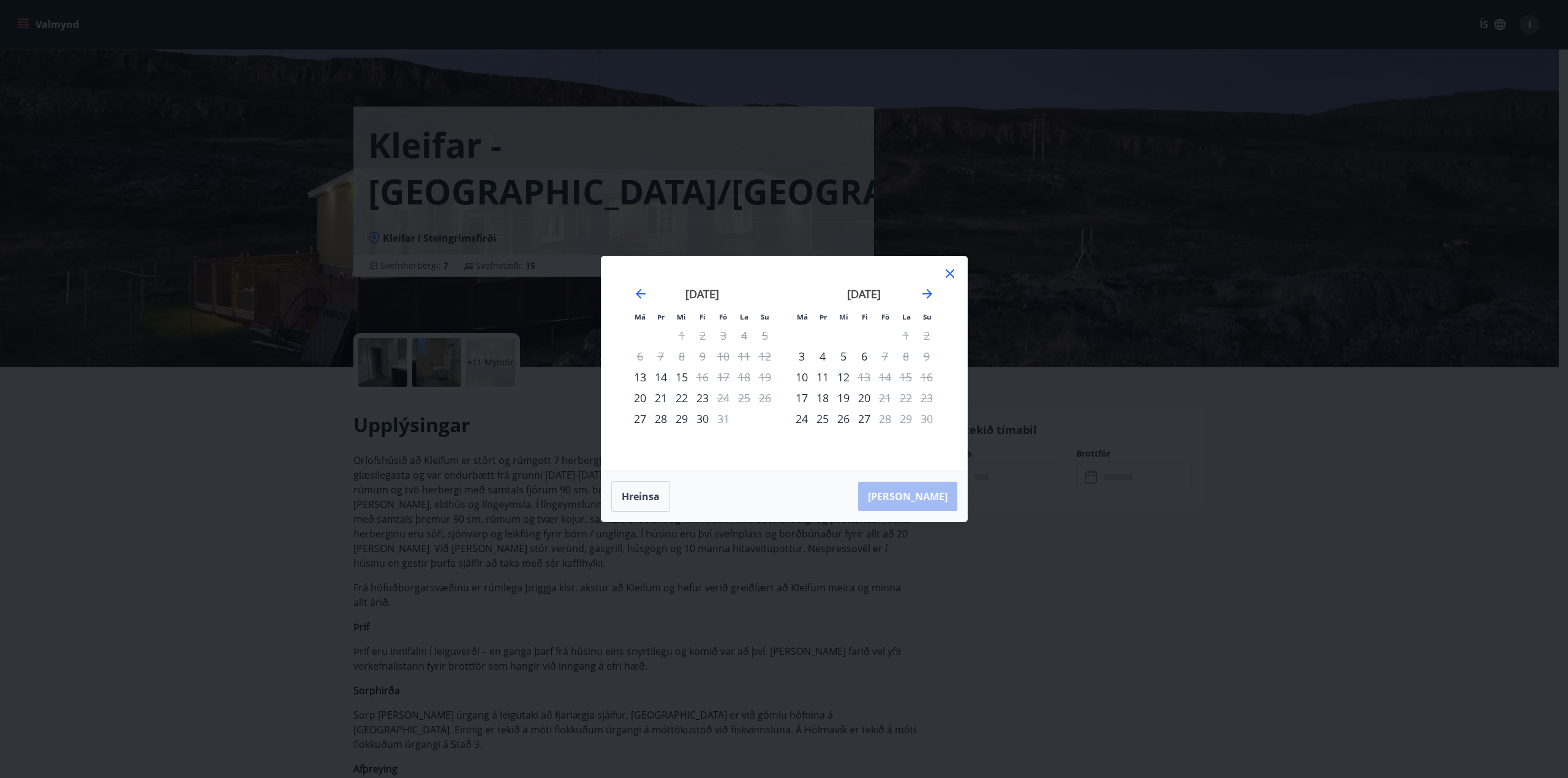
click at [954, 272] on icon at bounding box center [950, 273] width 15 height 15
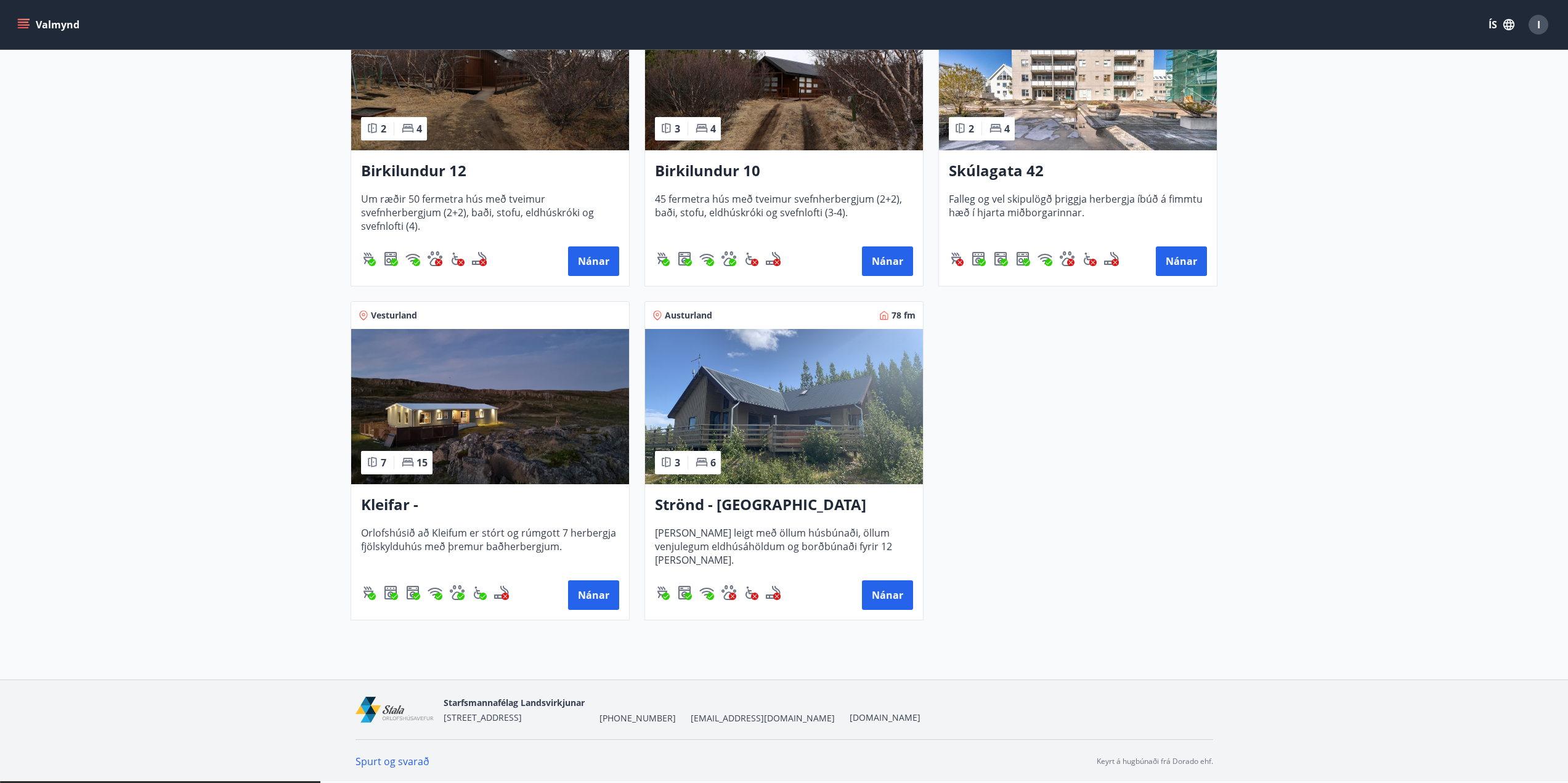
click at [781, 449] on img at bounding box center [784, 407] width 278 height 155
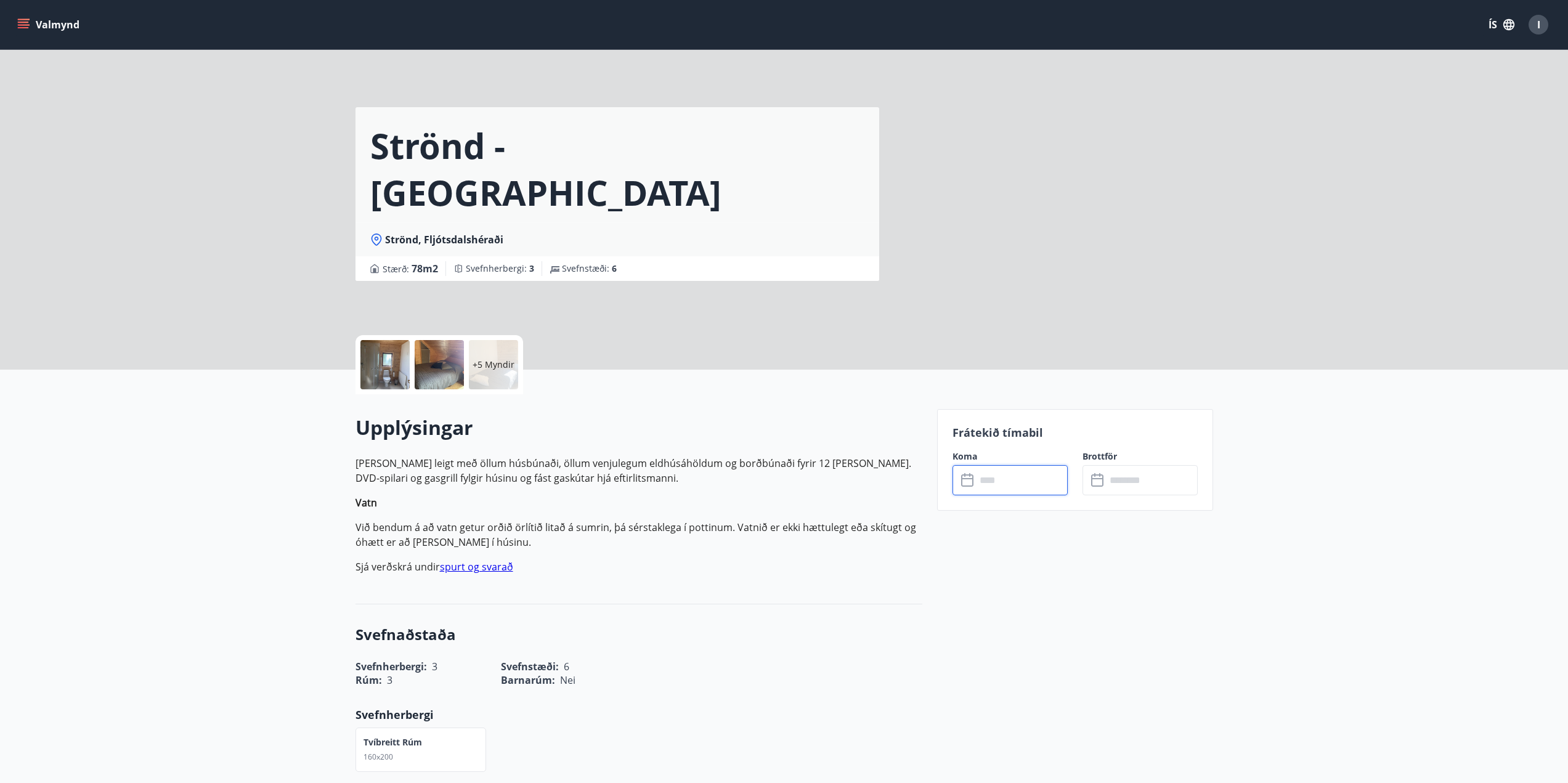
click at [1014, 486] on input "text" at bounding box center [1022, 480] width 92 height 30
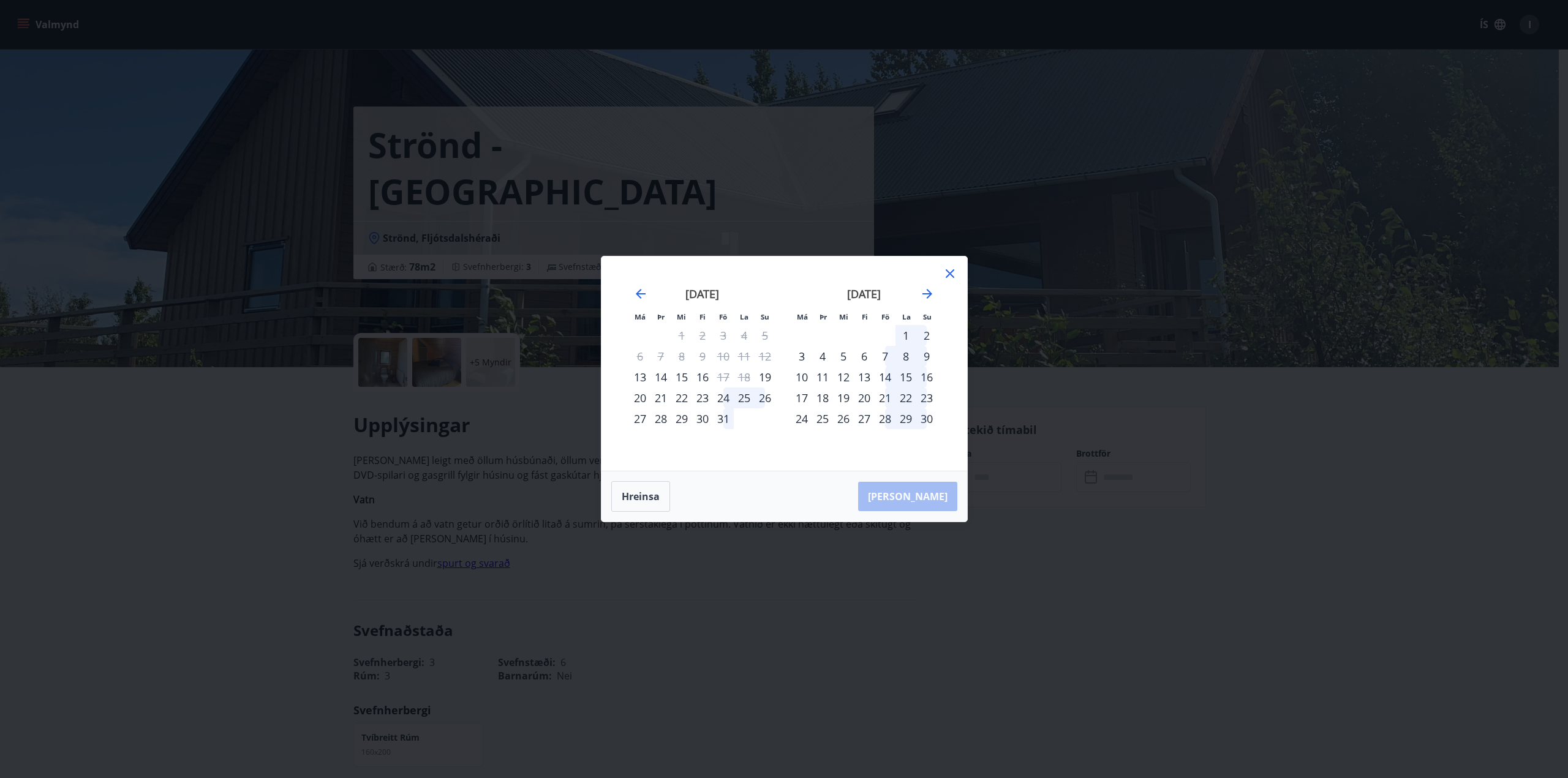
click at [947, 269] on icon at bounding box center [950, 273] width 15 height 15
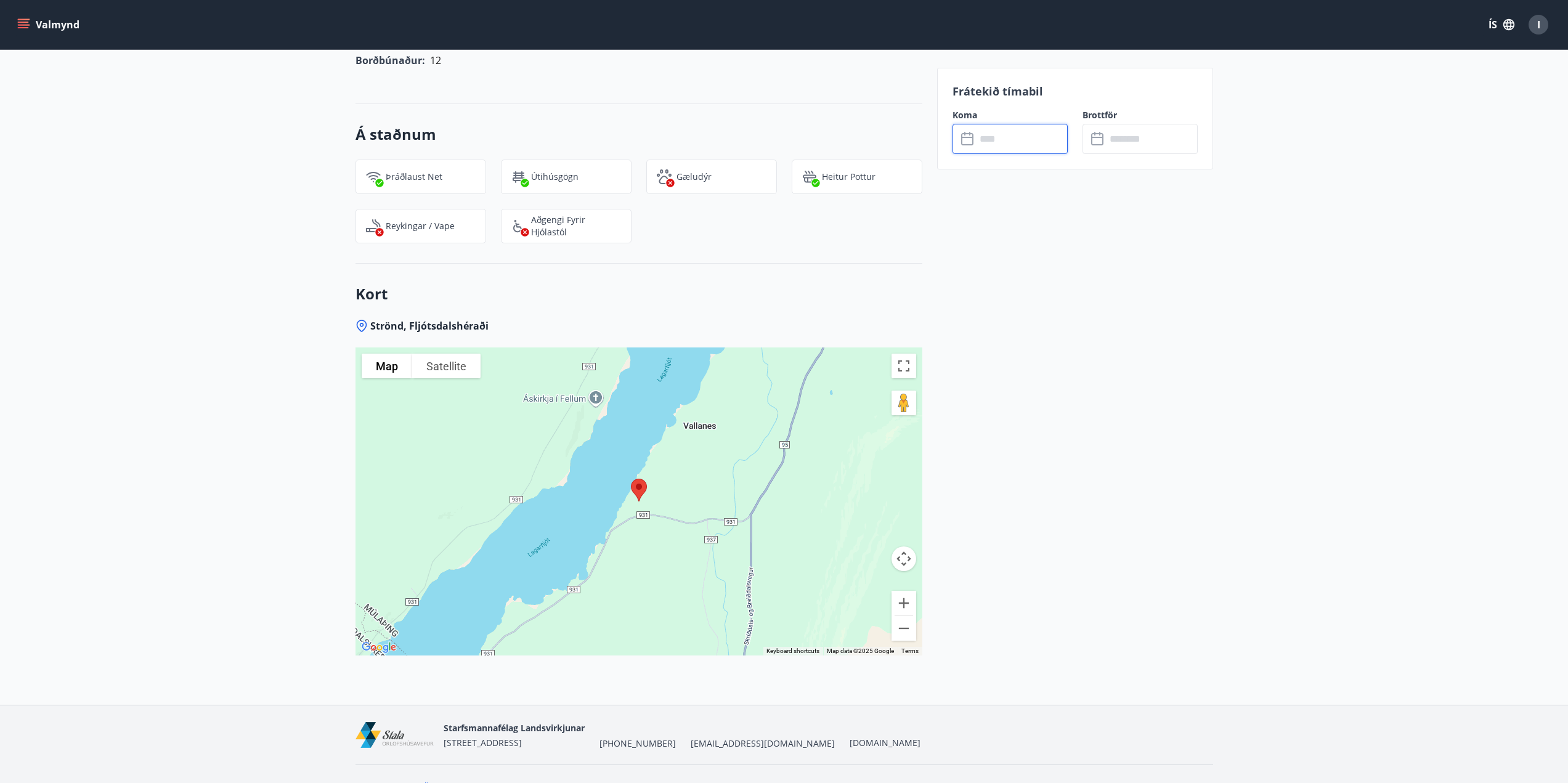
scroll to position [1213, 0]
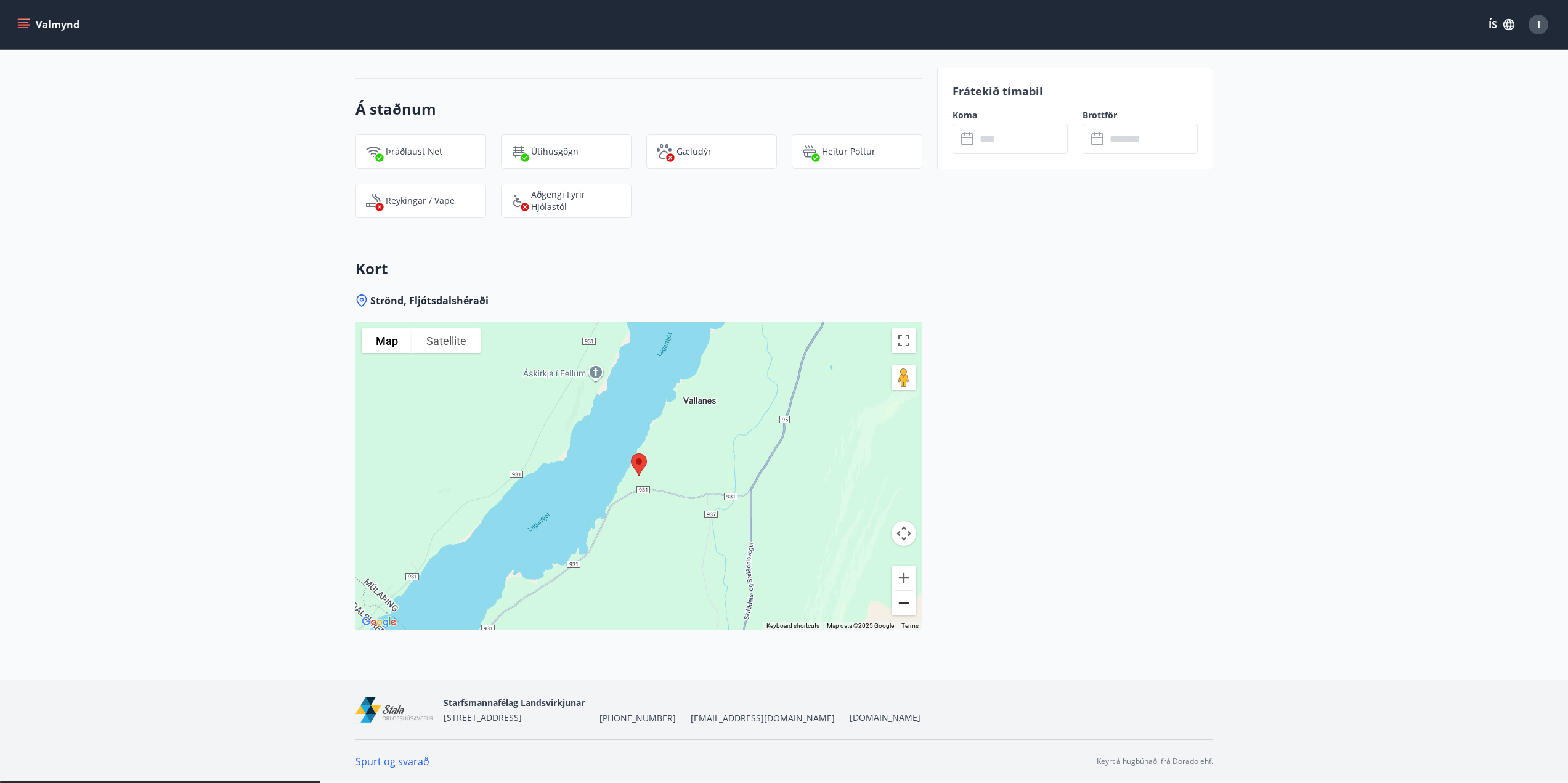
click at [902, 605] on button "Zoom out" at bounding box center [903, 603] width 25 height 25
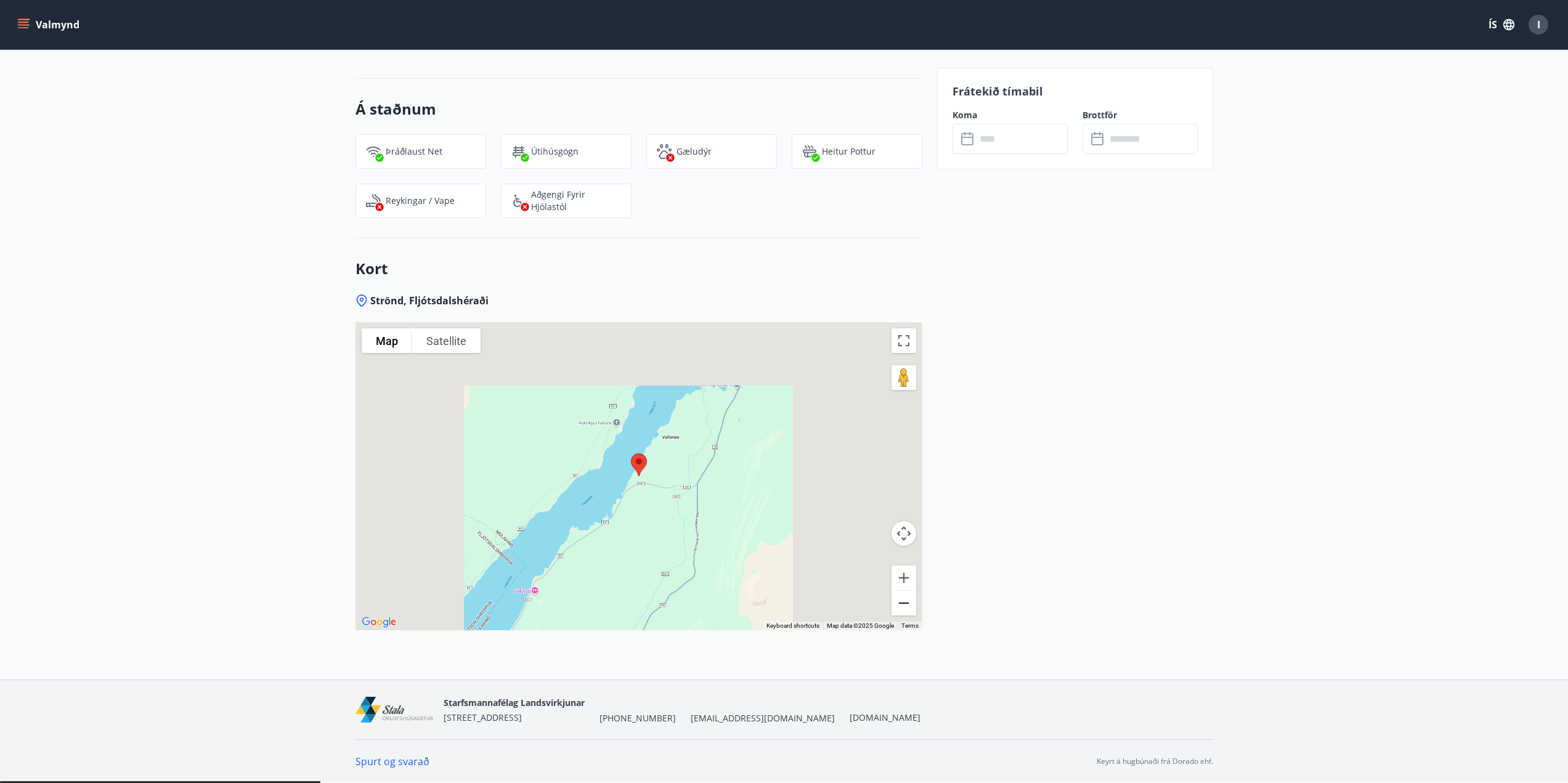
click at [902, 605] on button "Zoom out" at bounding box center [903, 603] width 25 height 25
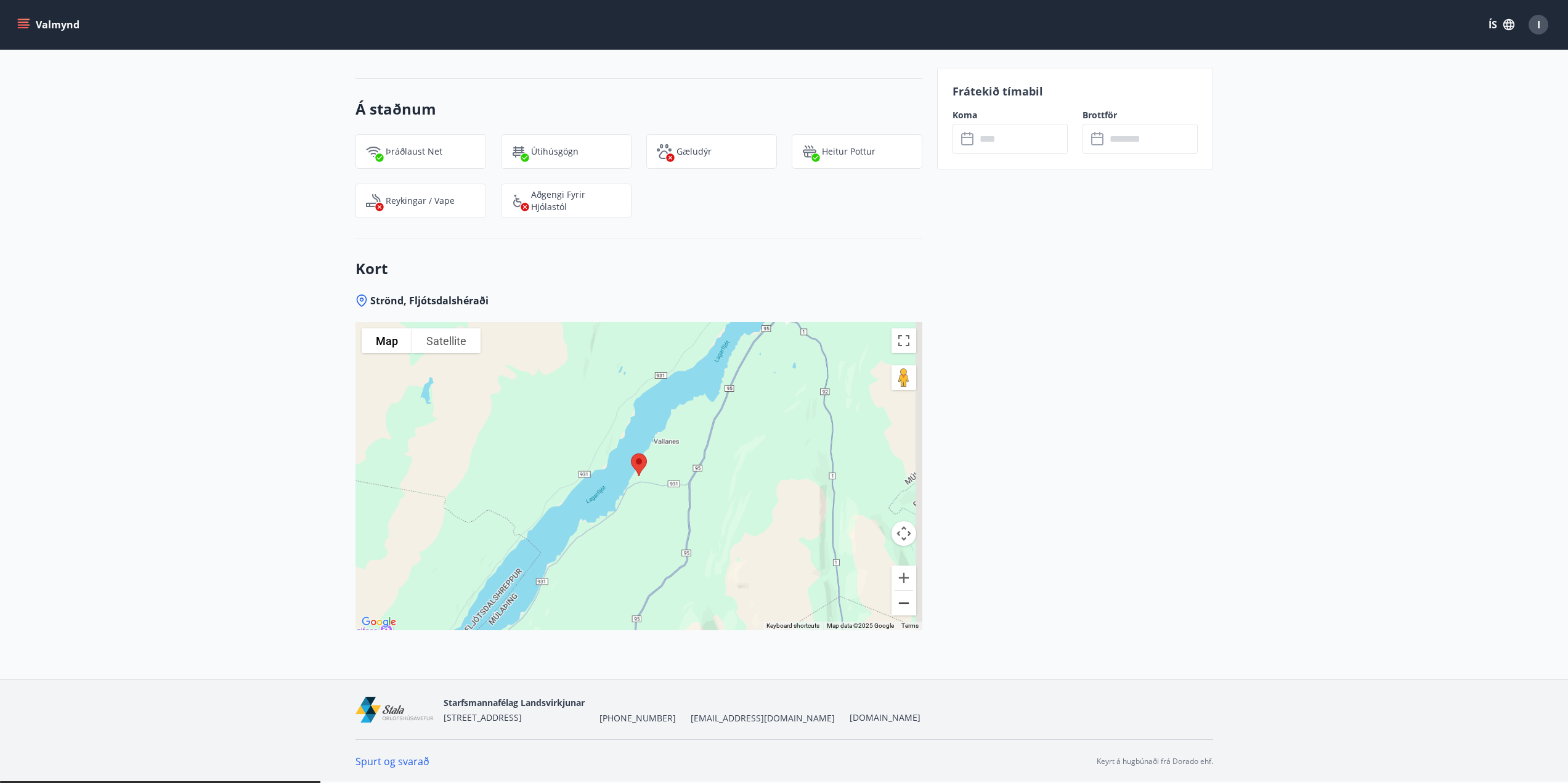
click at [902, 604] on button "Zoom out" at bounding box center [903, 603] width 25 height 25
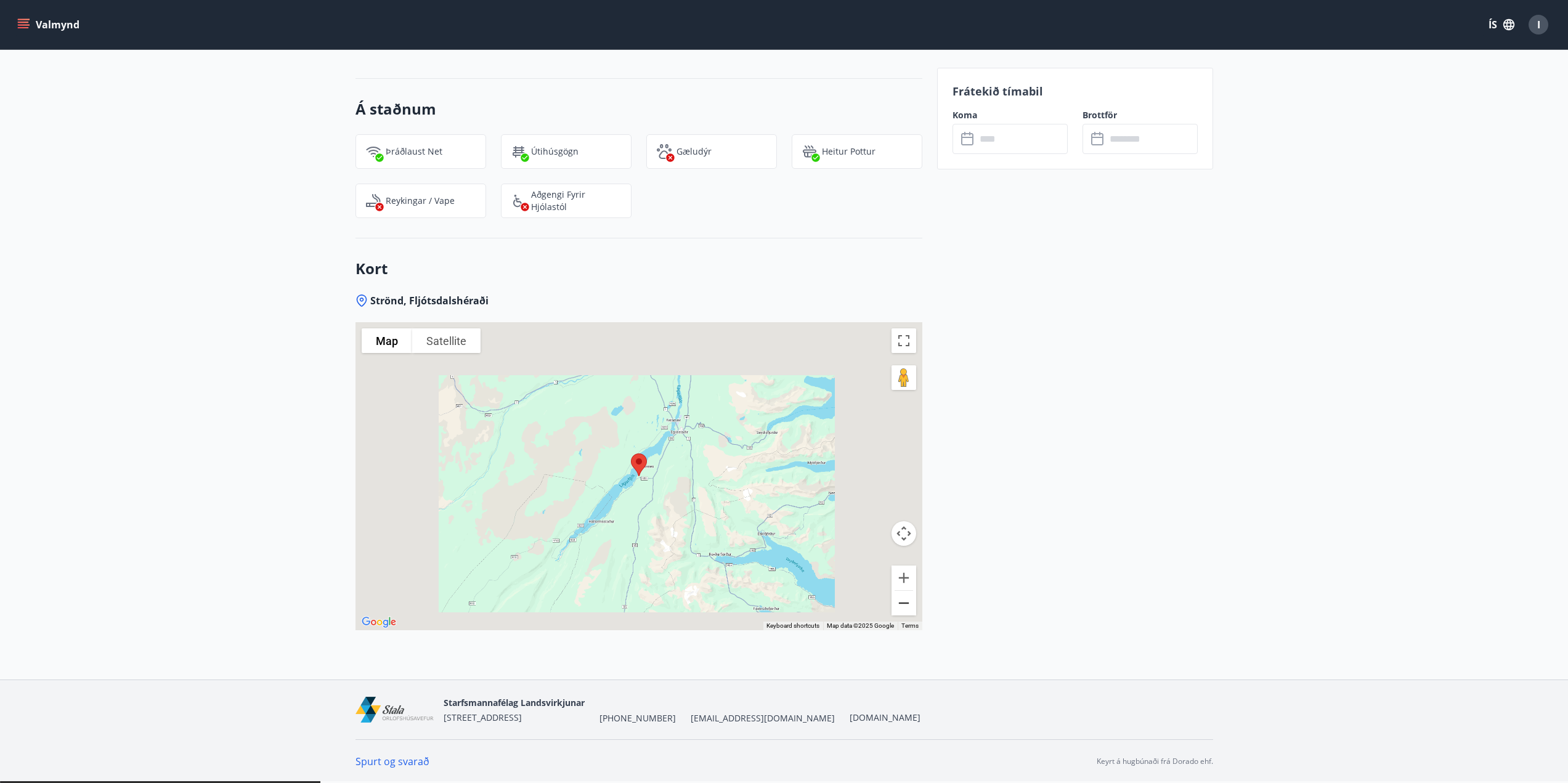
click at [902, 604] on button "Zoom out" at bounding box center [903, 603] width 25 height 25
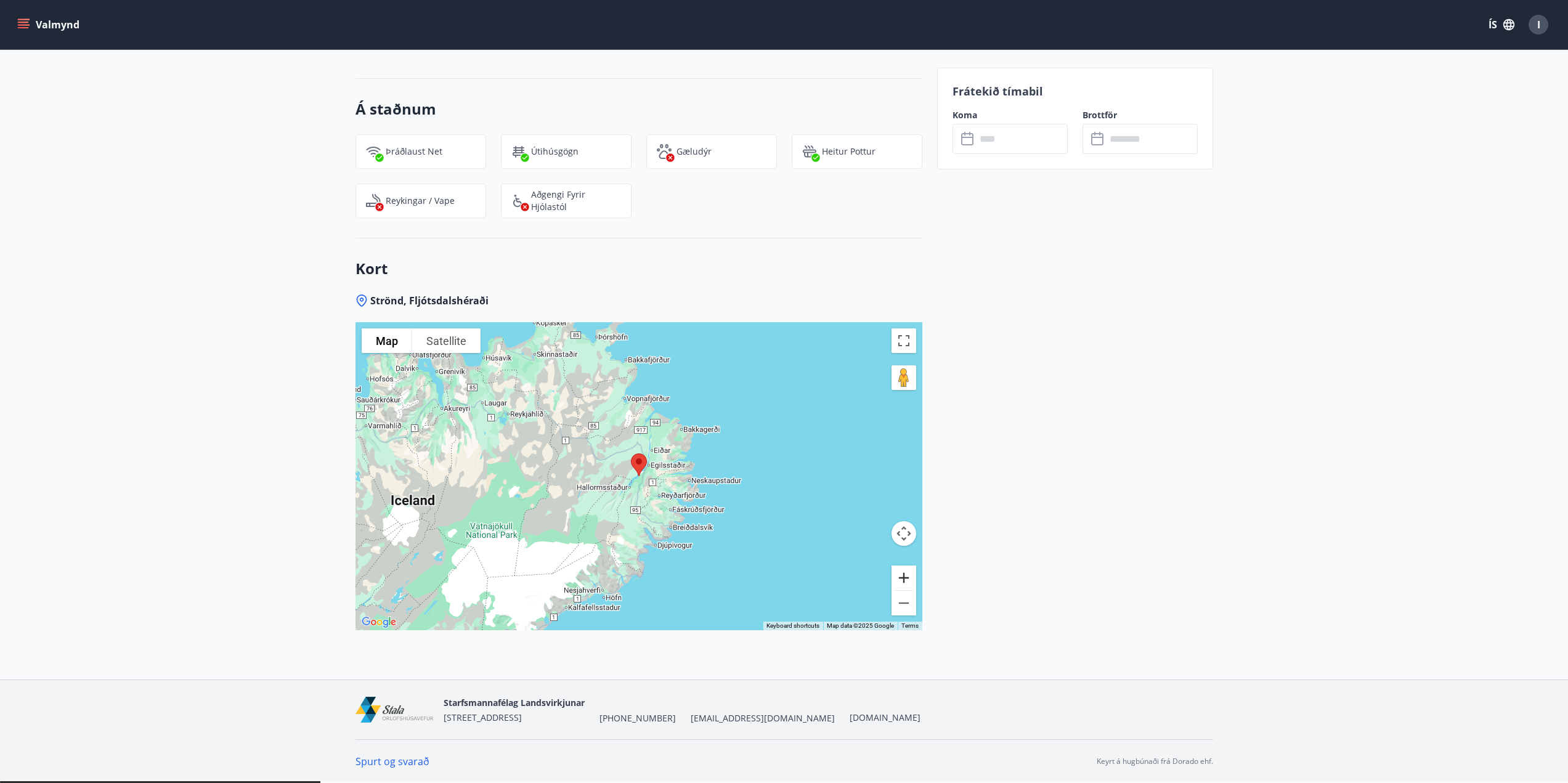
click at [899, 579] on button "Zoom in" at bounding box center [903, 578] width 25 height 25
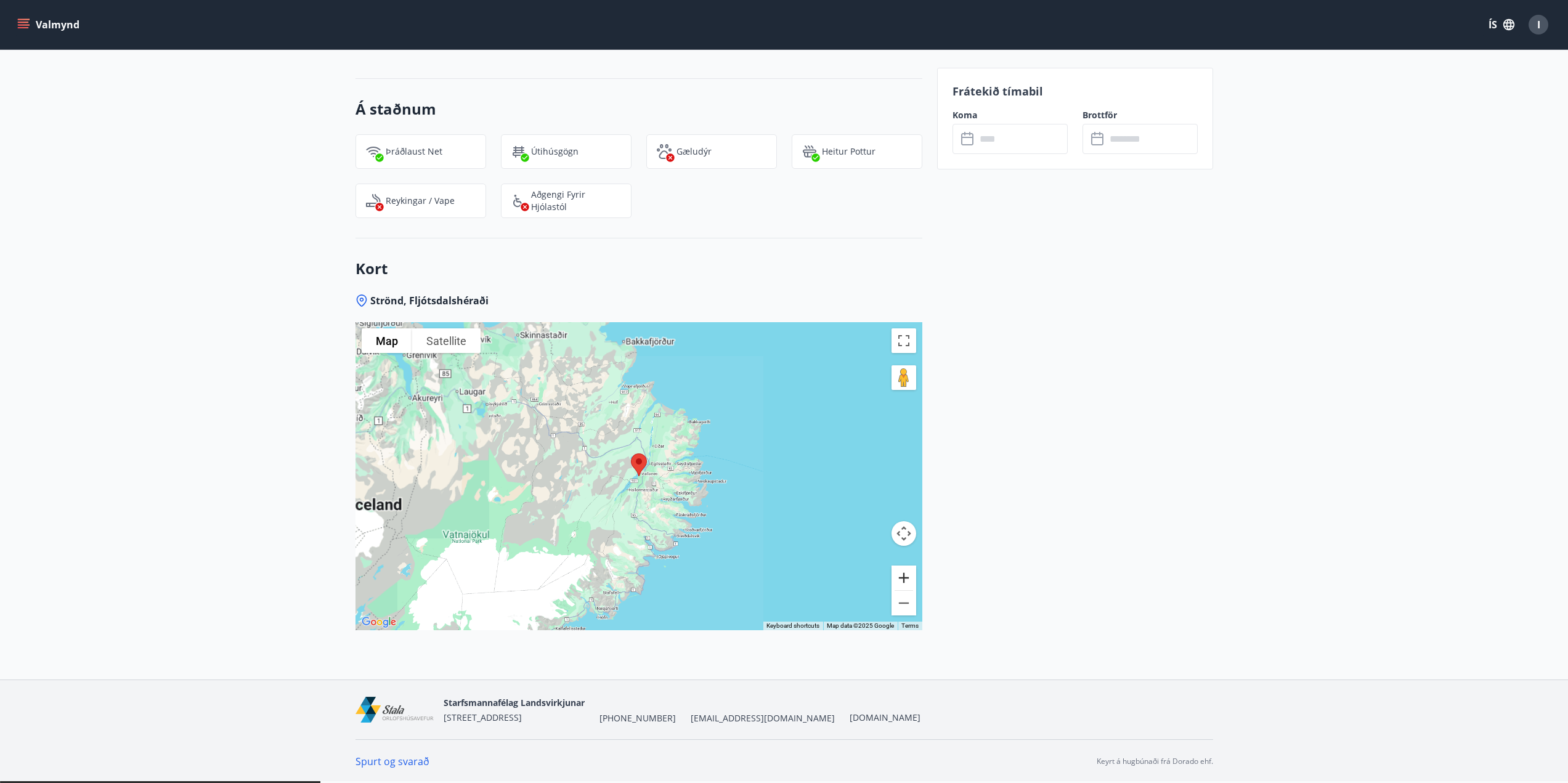
click at [899, 579] on button "Zoom in" at bounding box center [903, 578] width 25 height 25
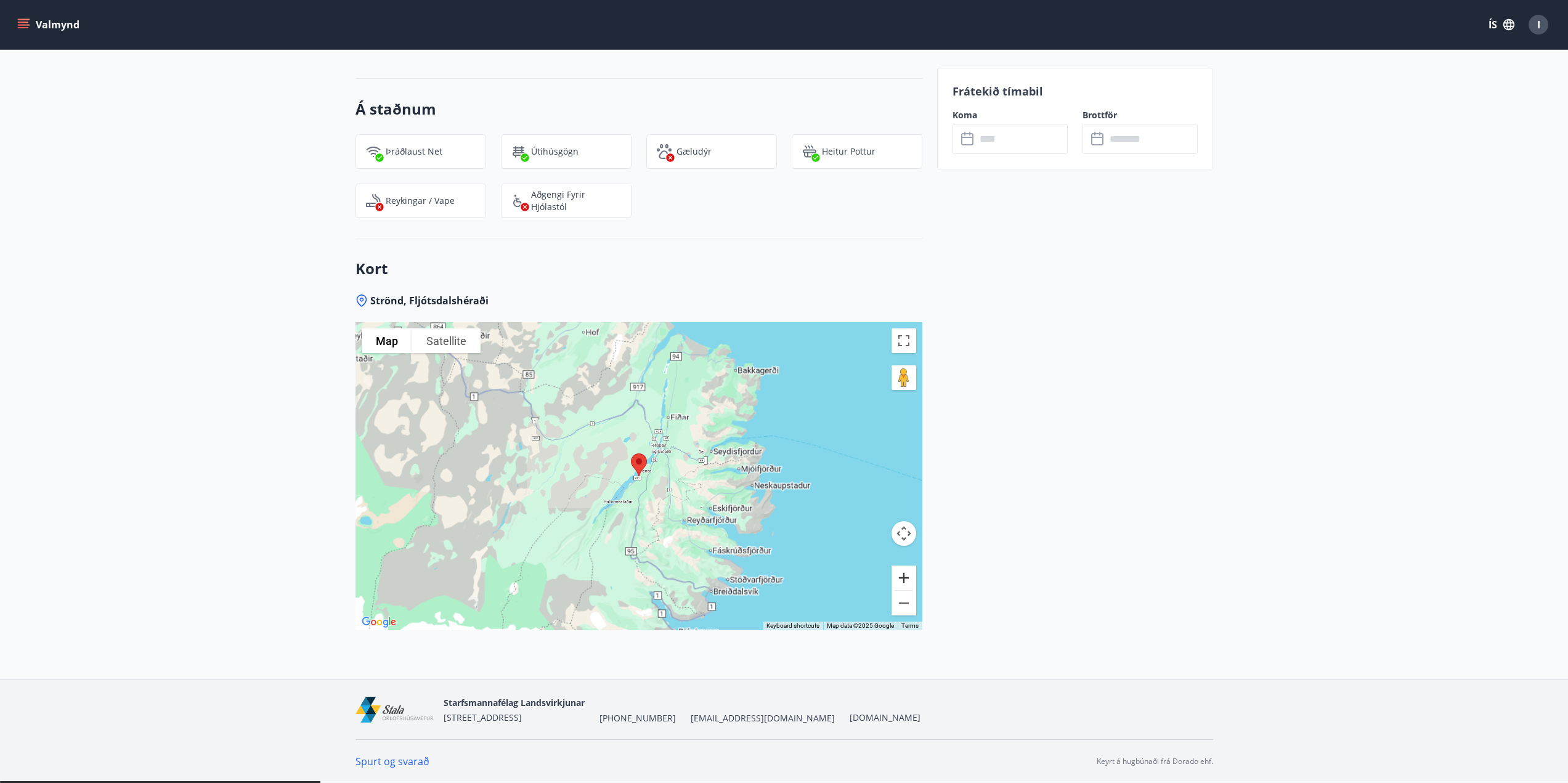
click at [899, 579] on button "Zoom in" at bounding box center [903, 578] width 25 height 25
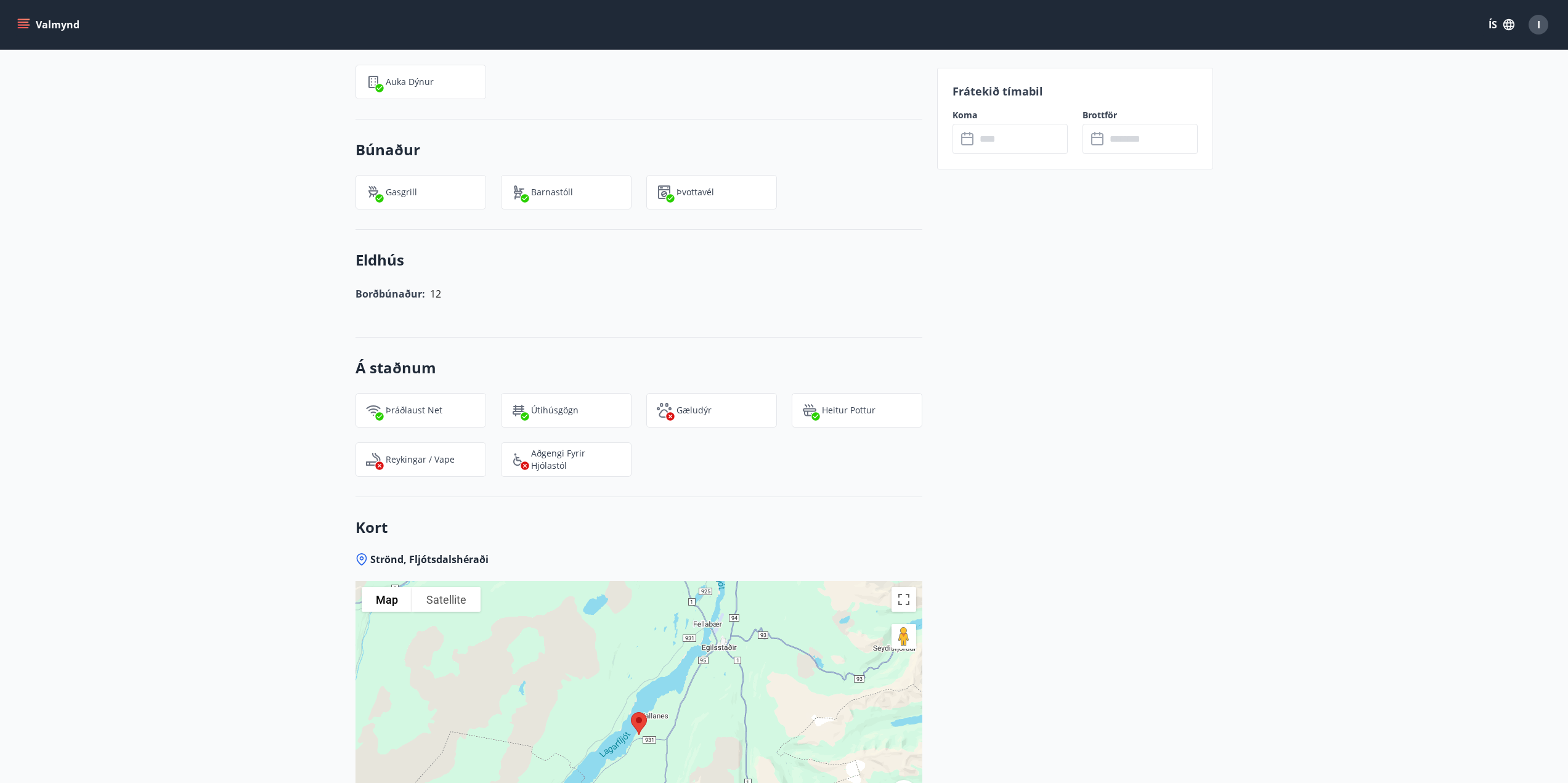
scroll to position [720, 0]
